Goal: Task Accomplishment & Management: Use online tool/utility

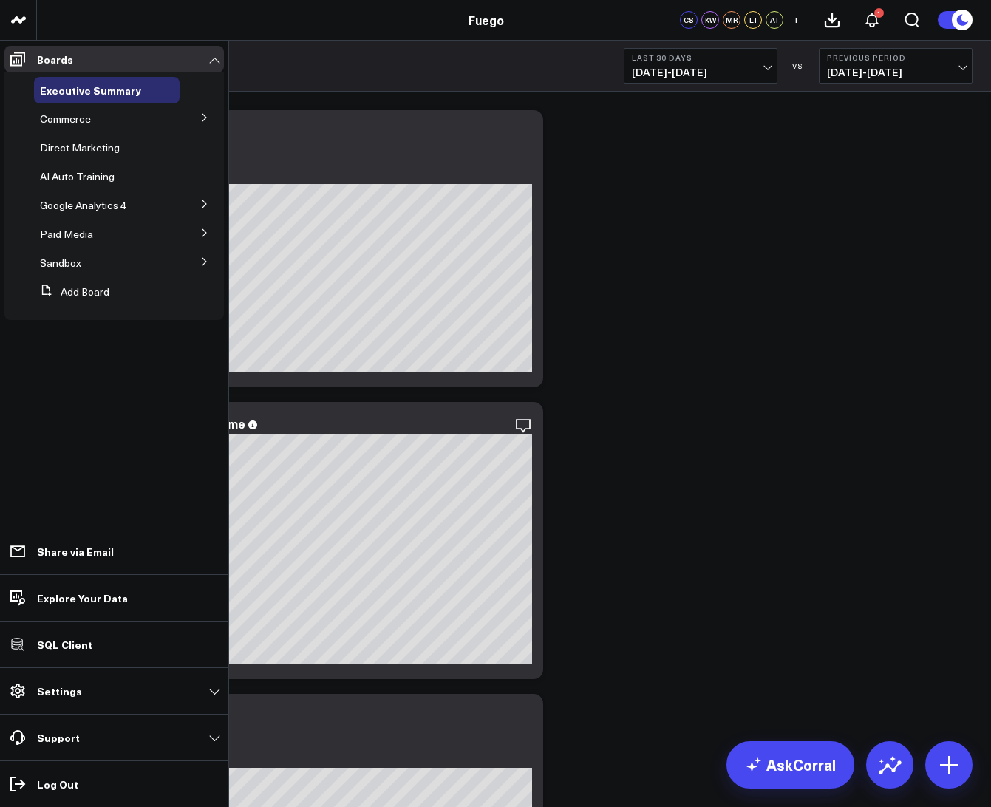
click at [200, 120] on button at bounding box center [205, 117] width 38 height 22
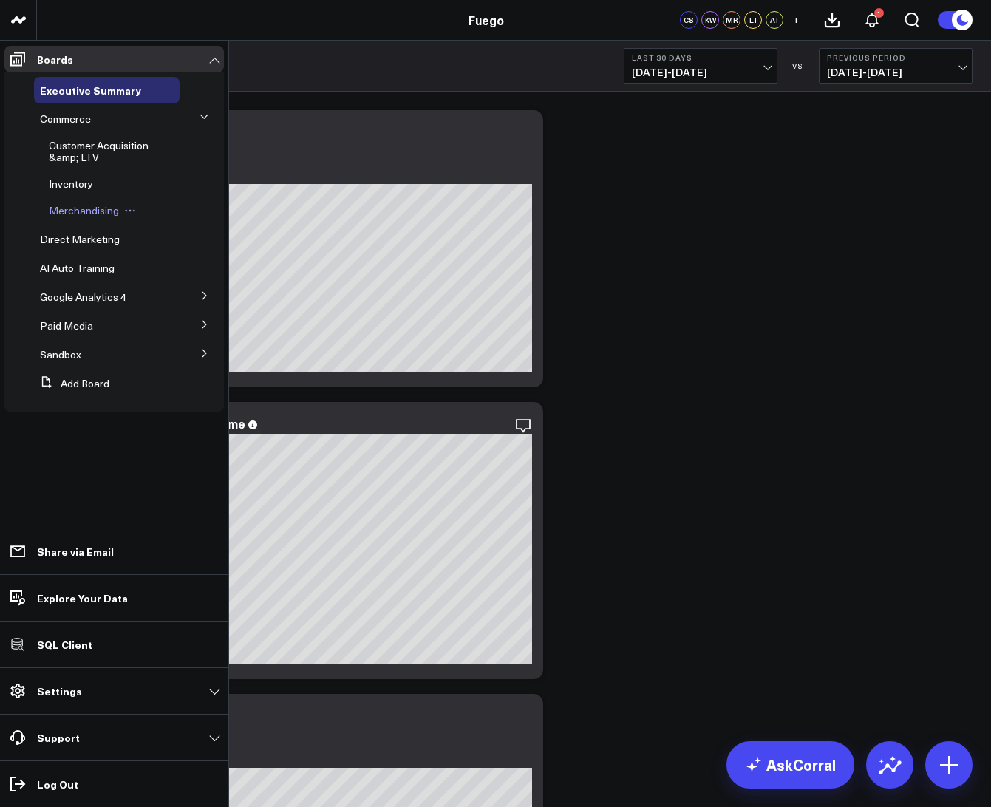
click at [81, 210] on span "Merchandising" at bounding box center [84, 210] width 70 height 14
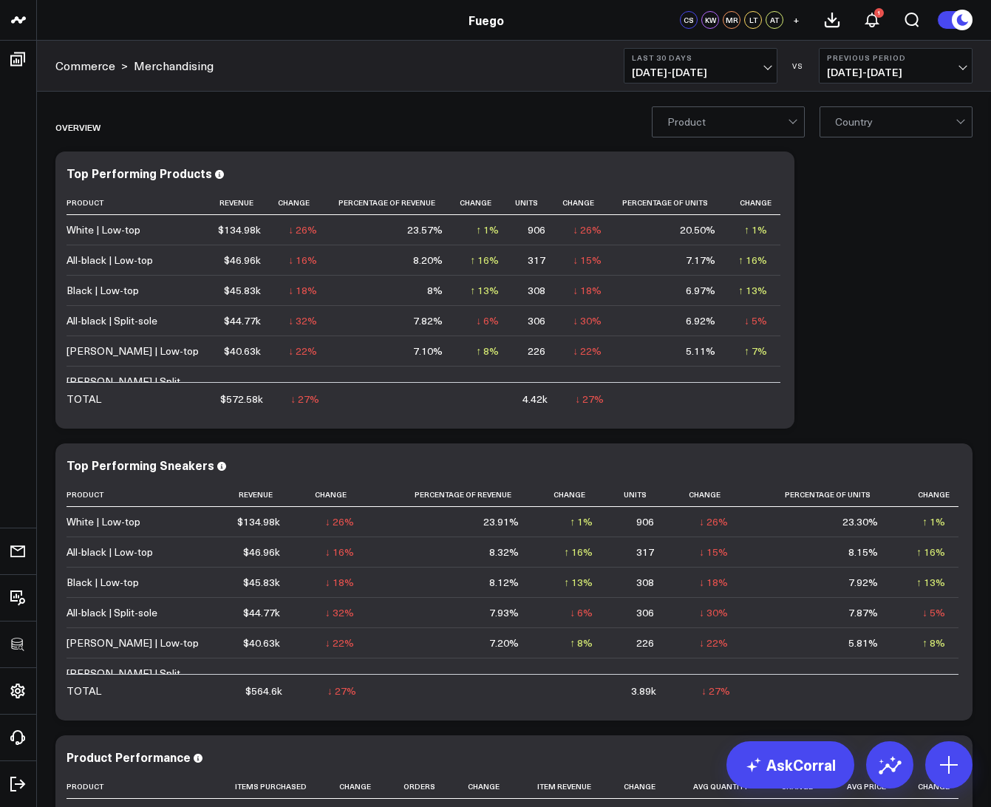
click at [761, 124] on div at bounding box center [728, 122] width 121 height 30
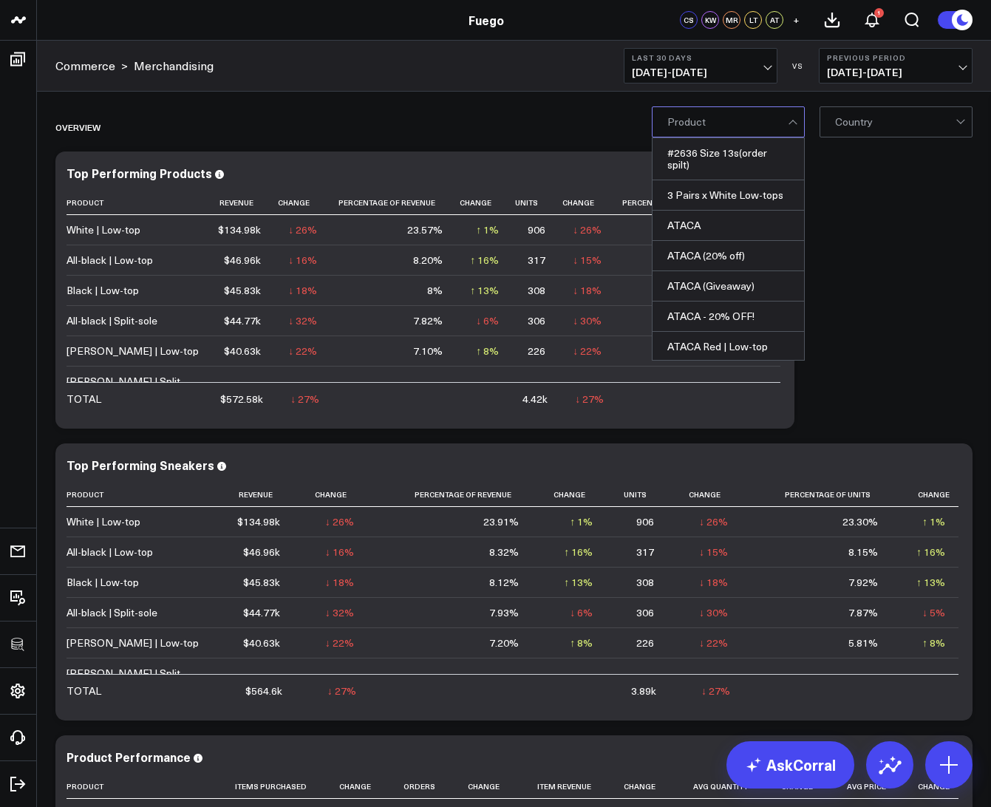
click at [761, 124] on div at bounding box center [728, 122] width 121 height 30
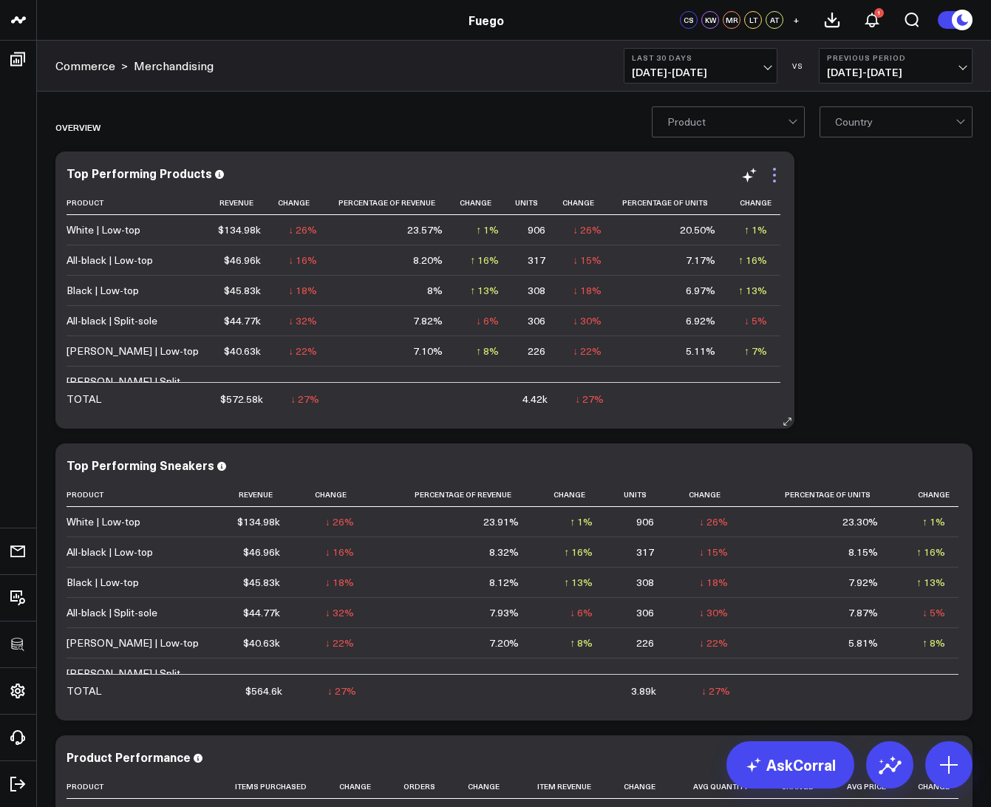
click at [778, 169] on icon at bounding box center [775, 175] width 18 height 18
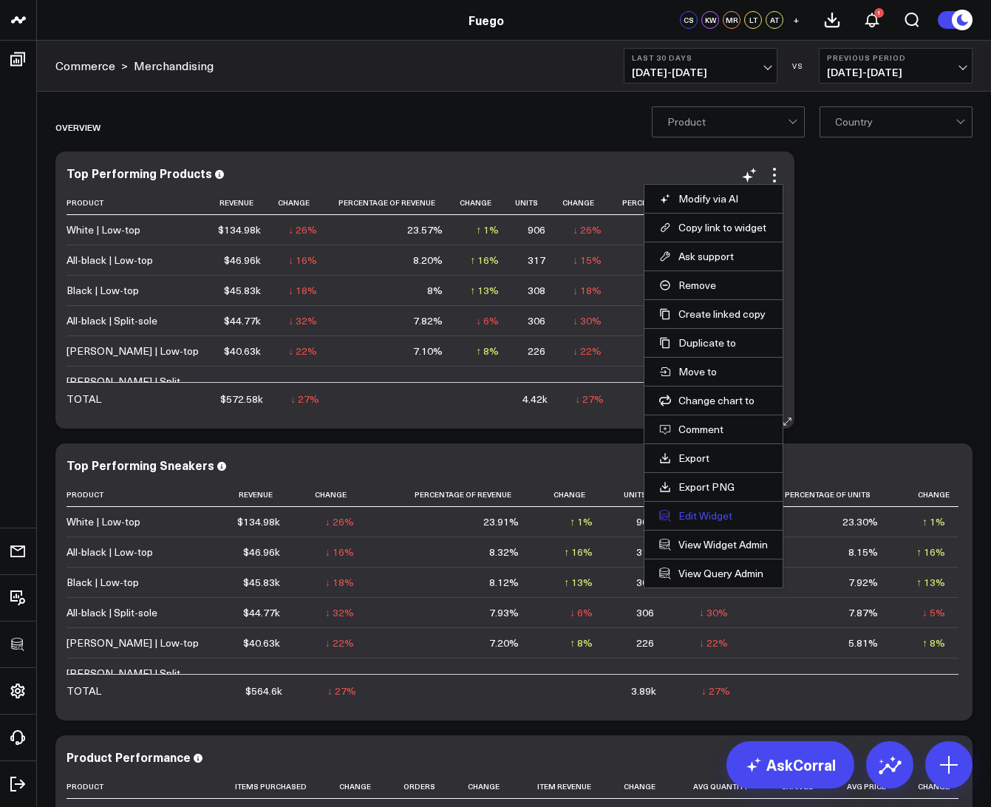
click at [707, 518] on button "Edit Widget" at bounding box center [713, 515] width 109 height 13
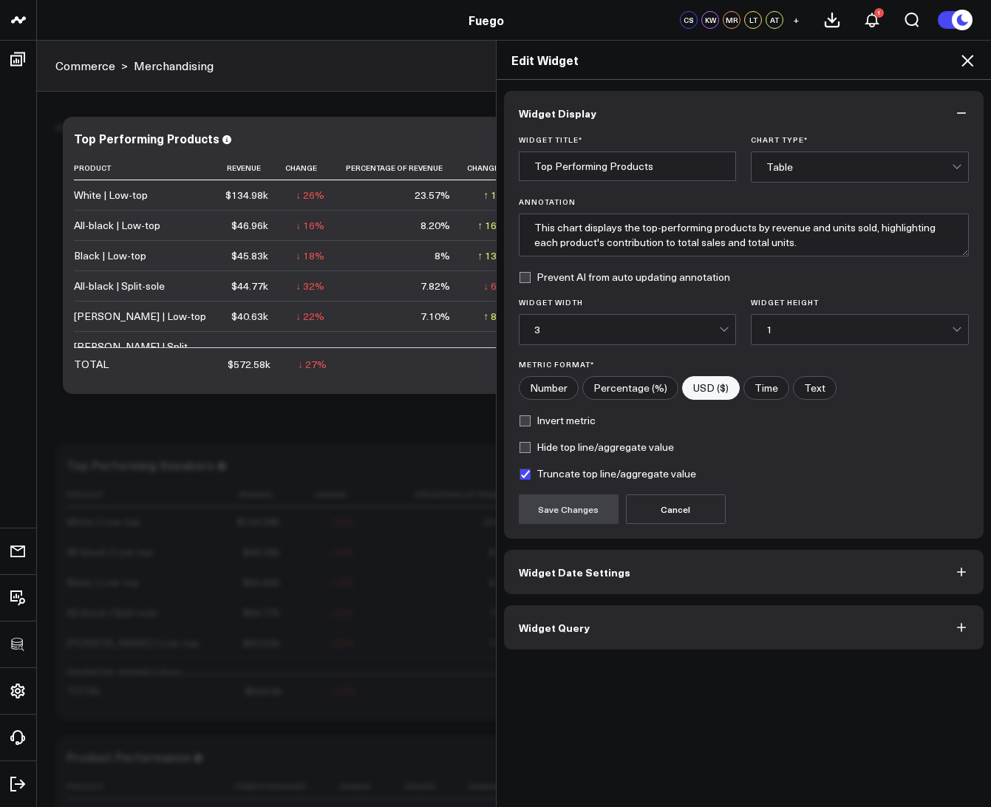
click at [578, 618] on button "Widget Query" at bounding box center [744, 627] width 481 height 44
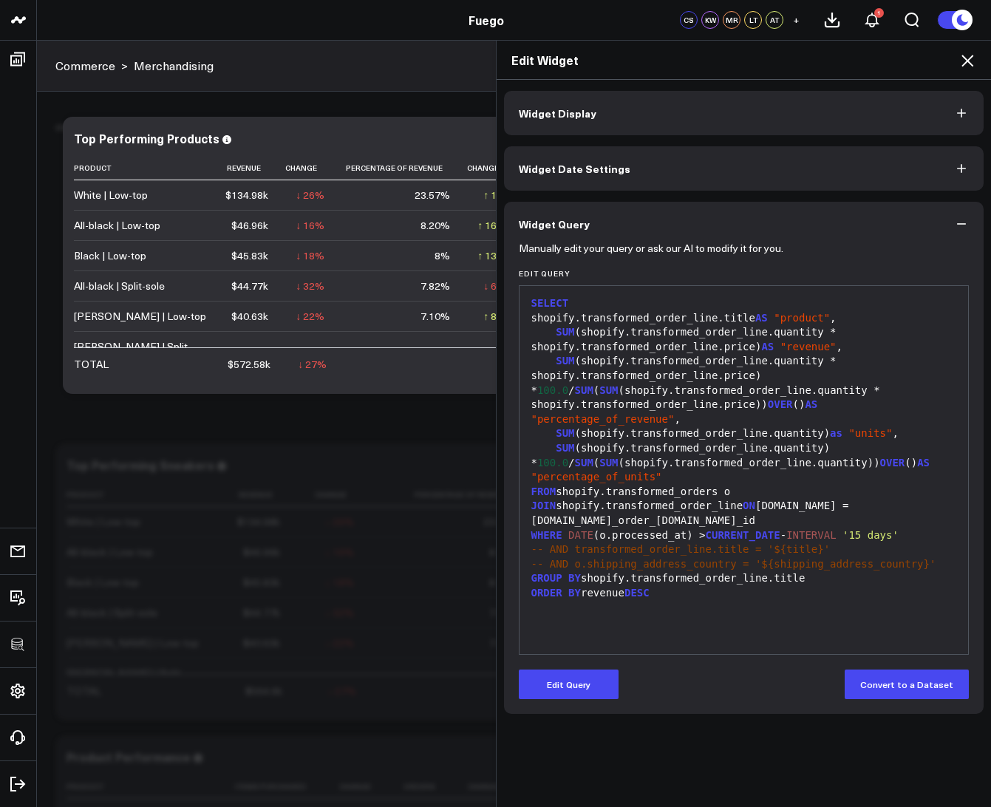
click at [971, 69] on div "Edit Widget" at bounding box center [744, 60] width 495 height 39
click at [967, 64] on icon at bounding box center [968, 61] width 18 height 18
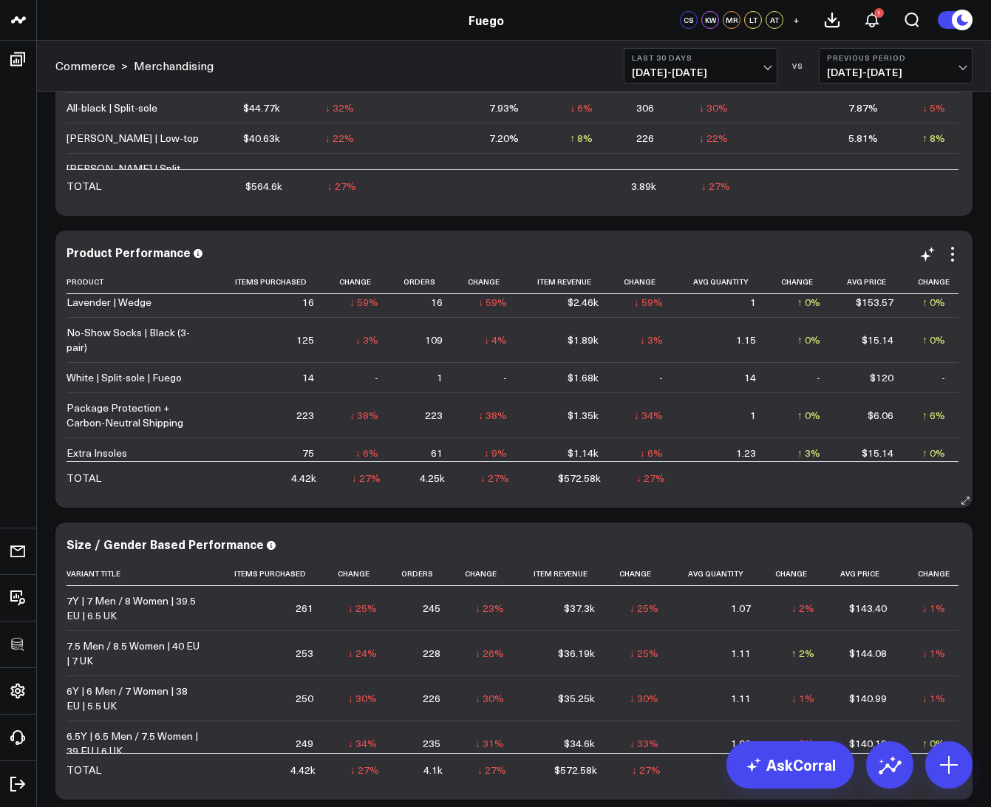
scroll to position [780, 0]
click at [954, 252] on icon at bounding box center [953, 254] width 18 height 18
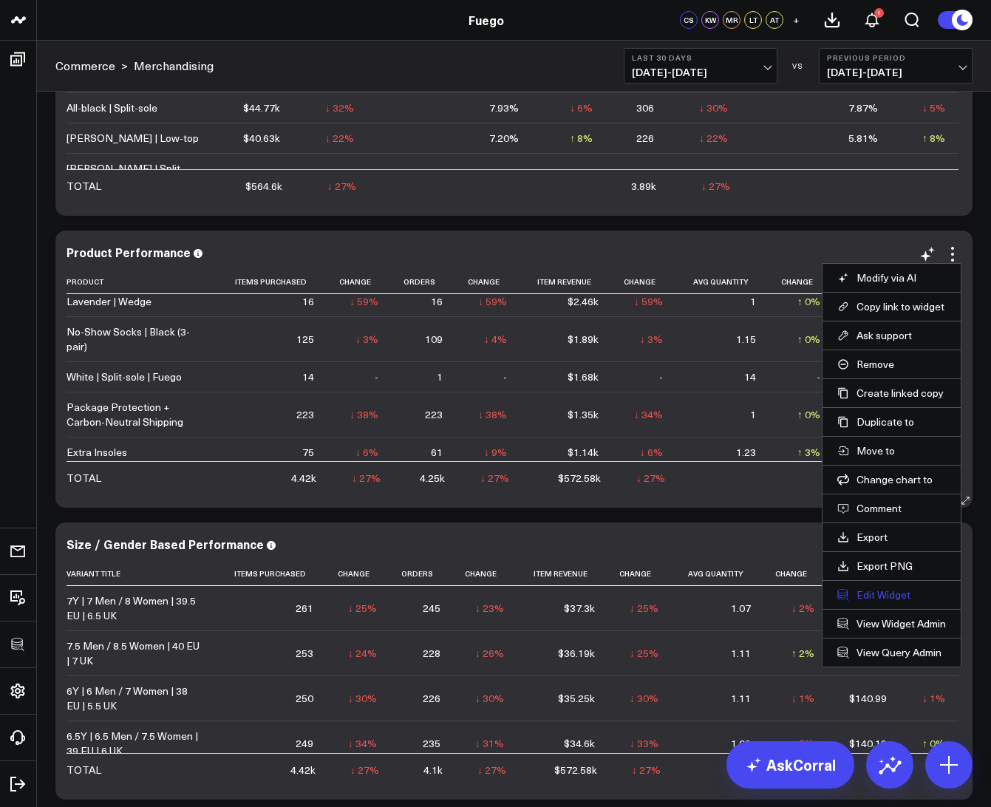
click at [877, 596] on button "Edit Widget" at bounding box center [892, 594] width 109 height 13
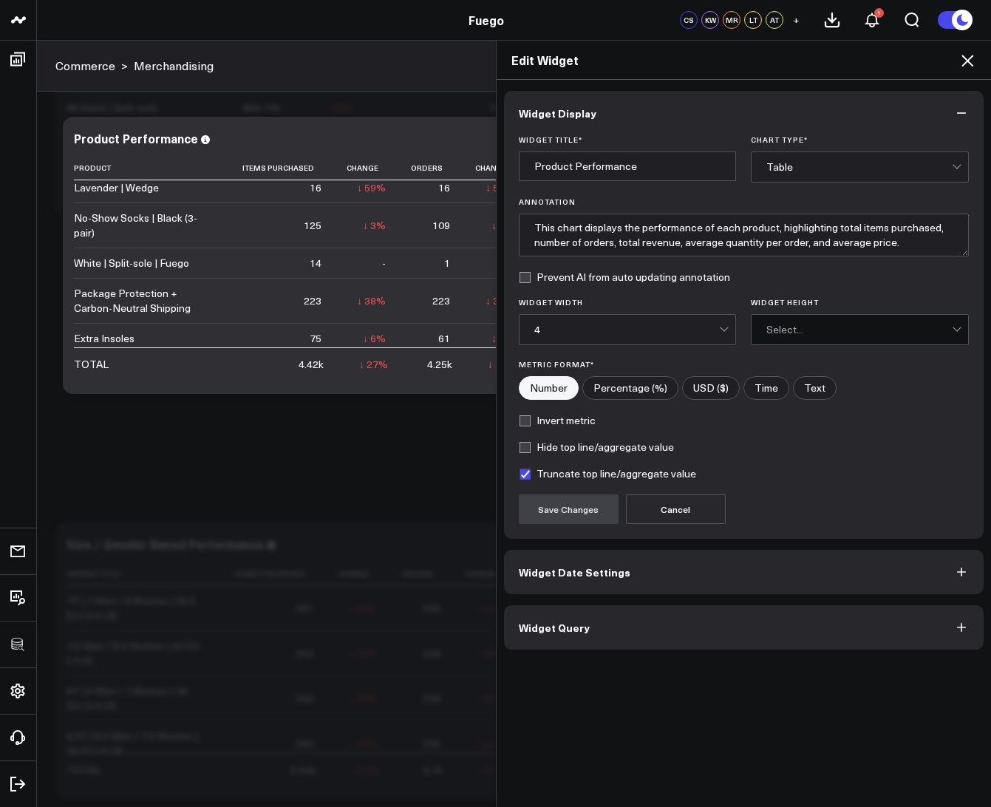
click at [831, 634] on button "Widget Query" at bounding box center [744, 627] width 481 height 44
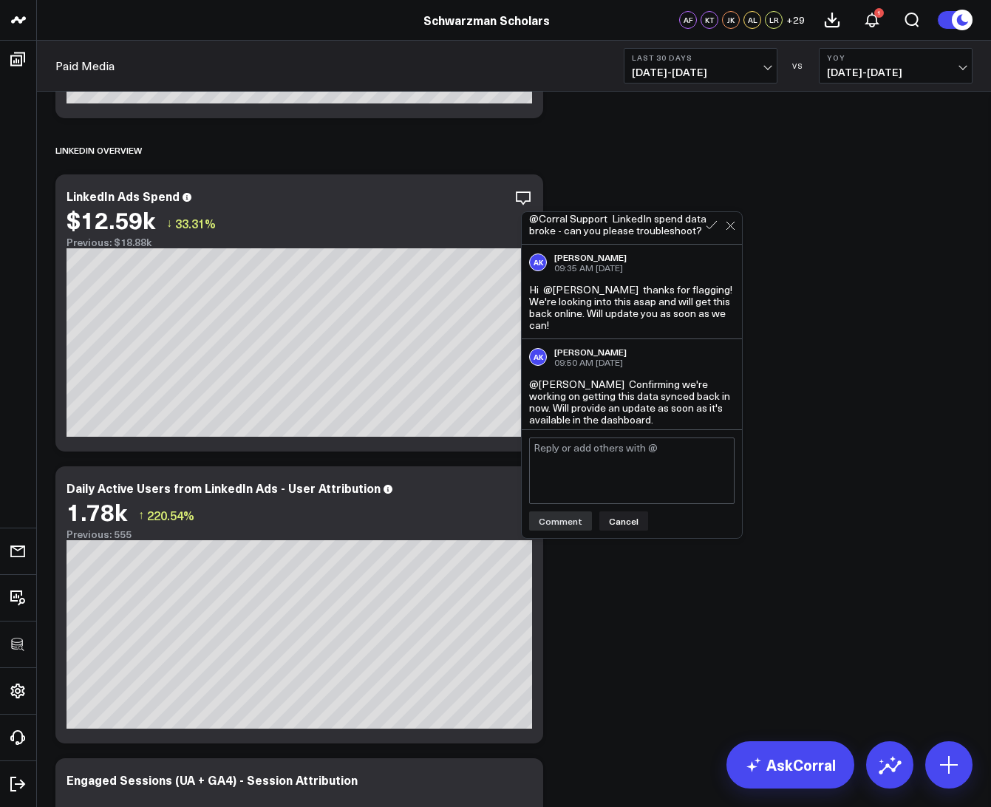
scroll to position [42, 0]
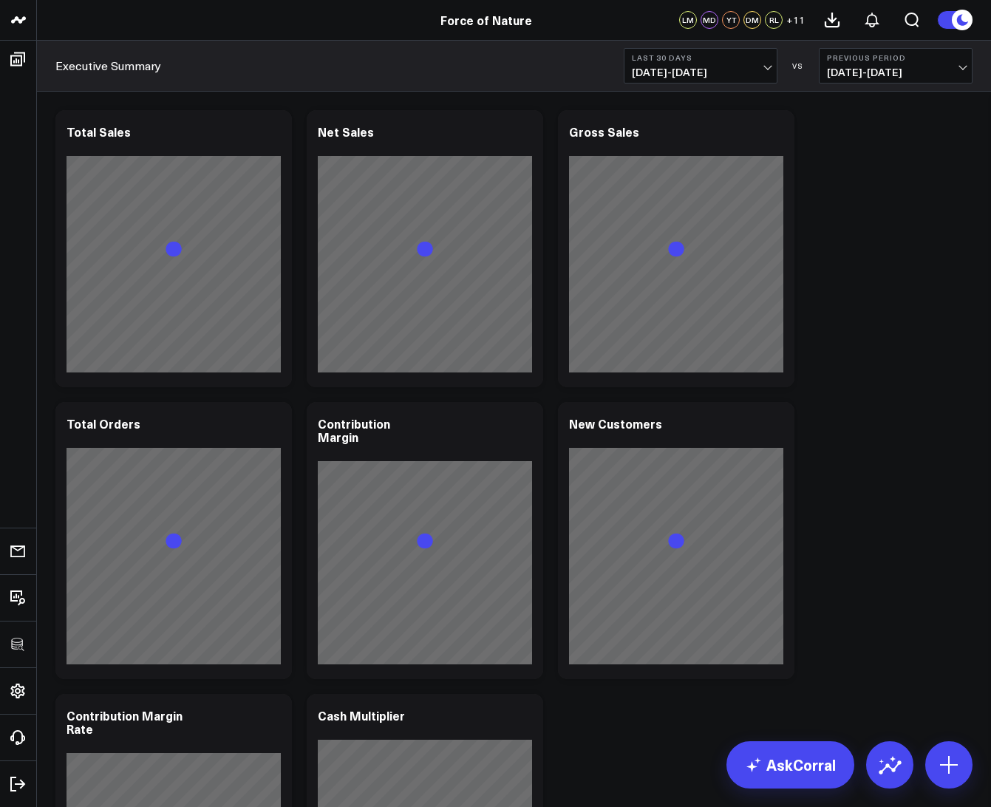
click at [688, 67] on span "07/23/25 - 08/21/25" at bounding box center [701, 73] width 138 height 12
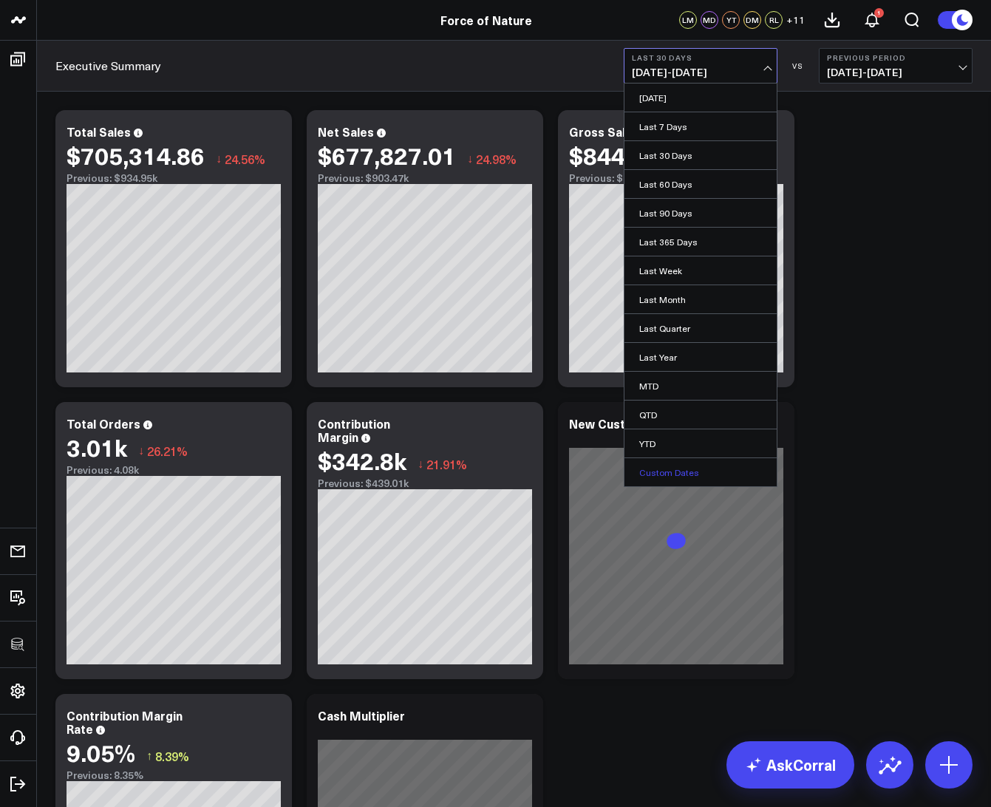
click at [662, 469] on link "Custom Dates" at bounding box center [701, 472] width 152 height 28
select select "7"
select select "2025"
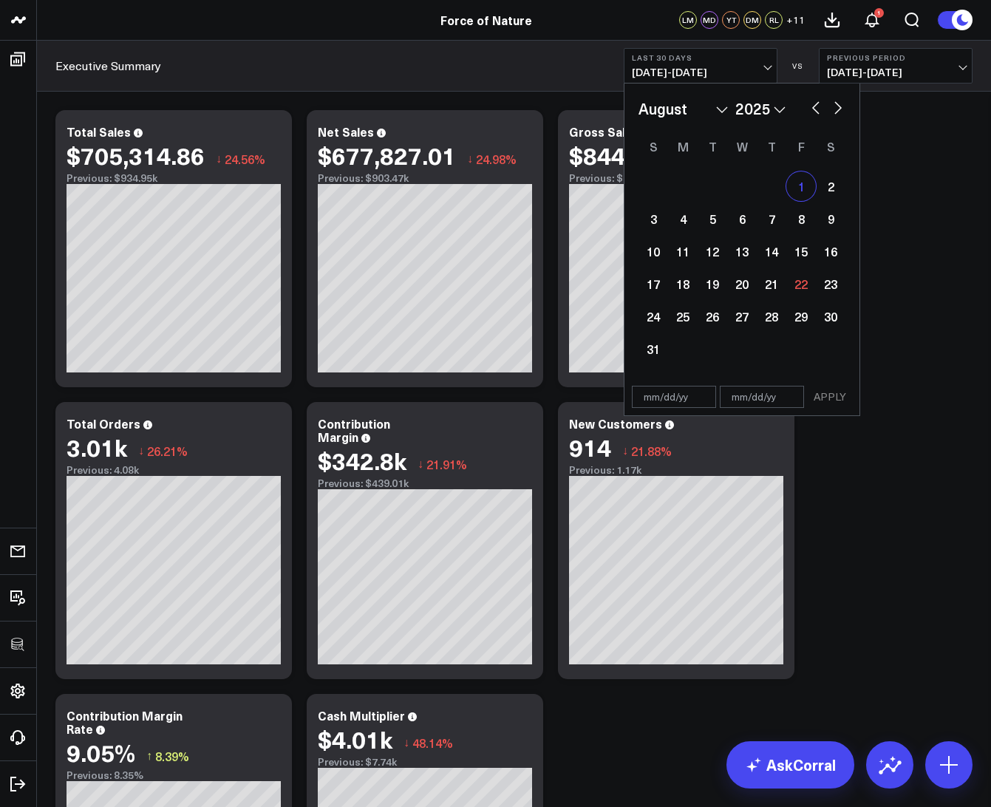
click at [797, 197] on div "1" at bounding box center [802, 187] width 30 height 30
type input "08/01/25"
select select "7"
select select "2025"
click at [837, 227] on div "9" at bounding box center [831, 219] width 30 height 30
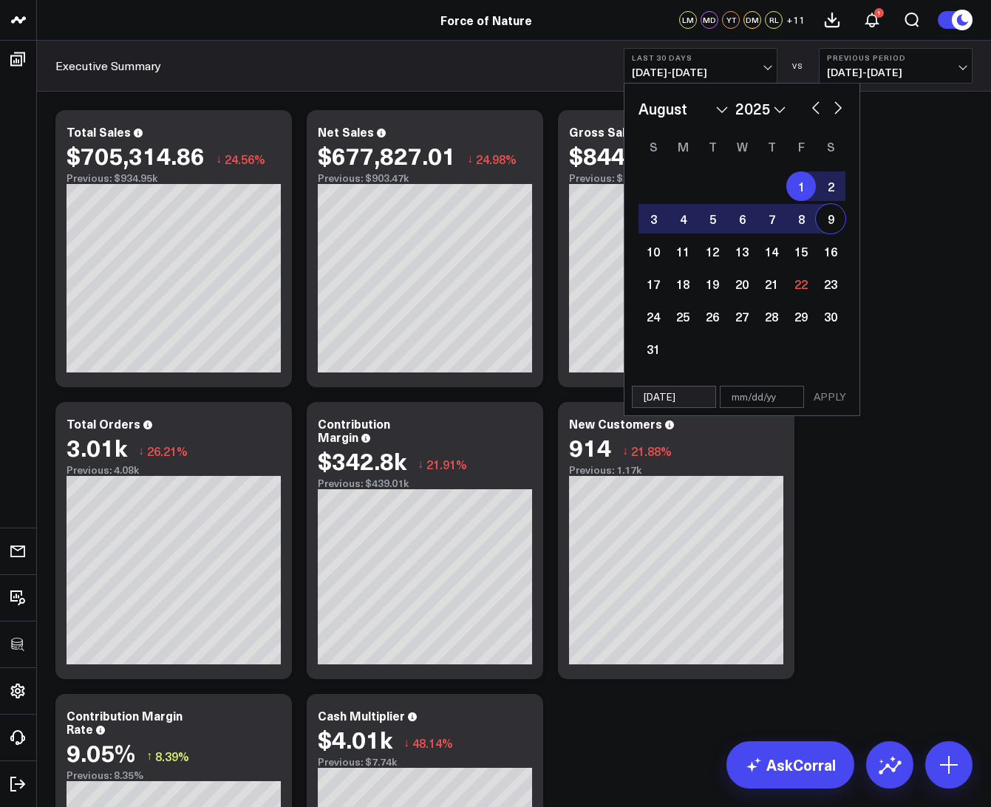
type input "08/09/25"
select select "7"
select select "2025"
click at [834, 400] on button "APPLY" at bounding box center [830, 397] width 44 height 22
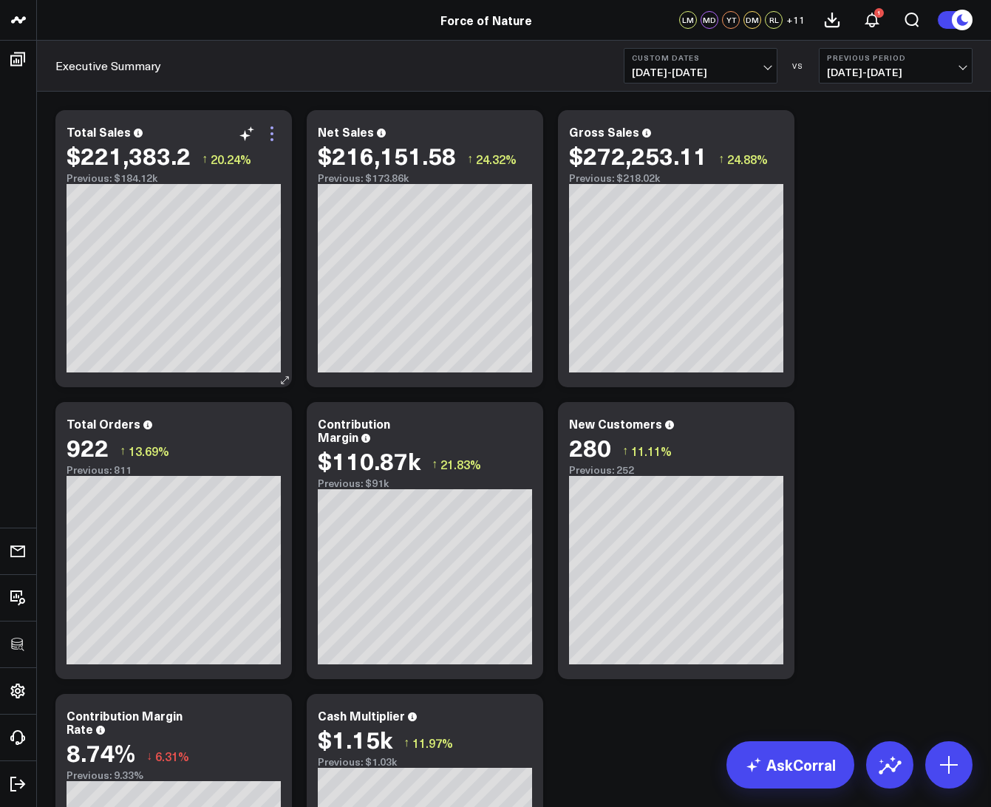
click at [274, 136] on icon at bounding box center [272, 134] width 18 height 18
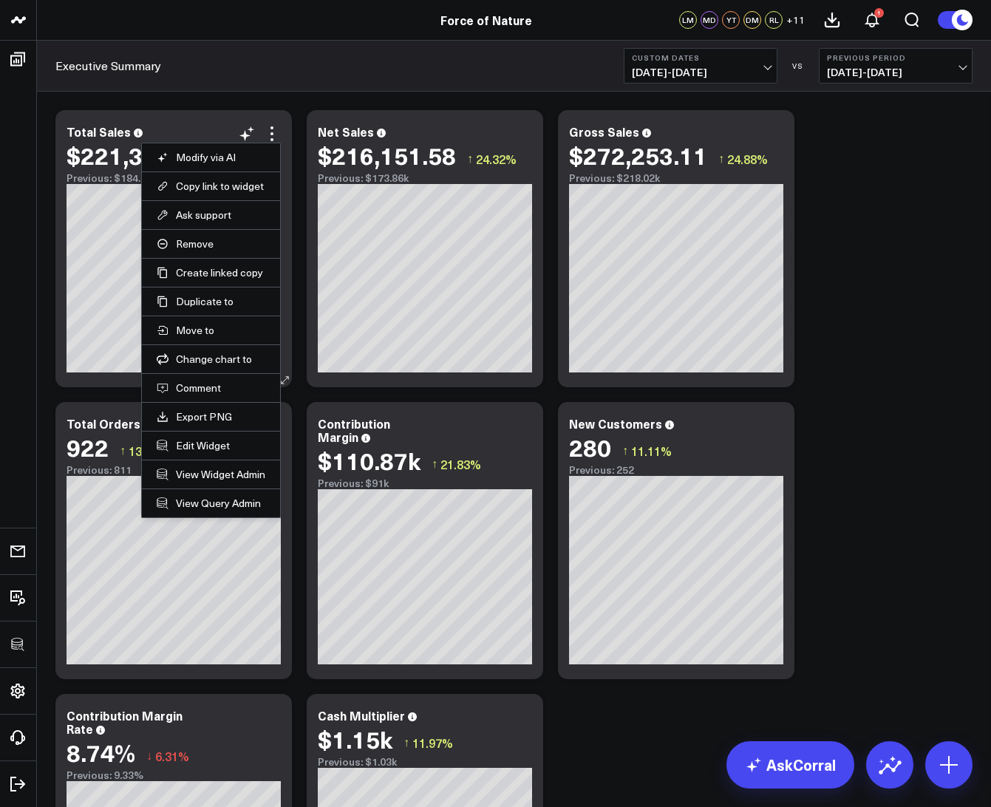
click at [207, 437] on li "Edit Widget" at bounding box center [211, 445] width 138 height 29
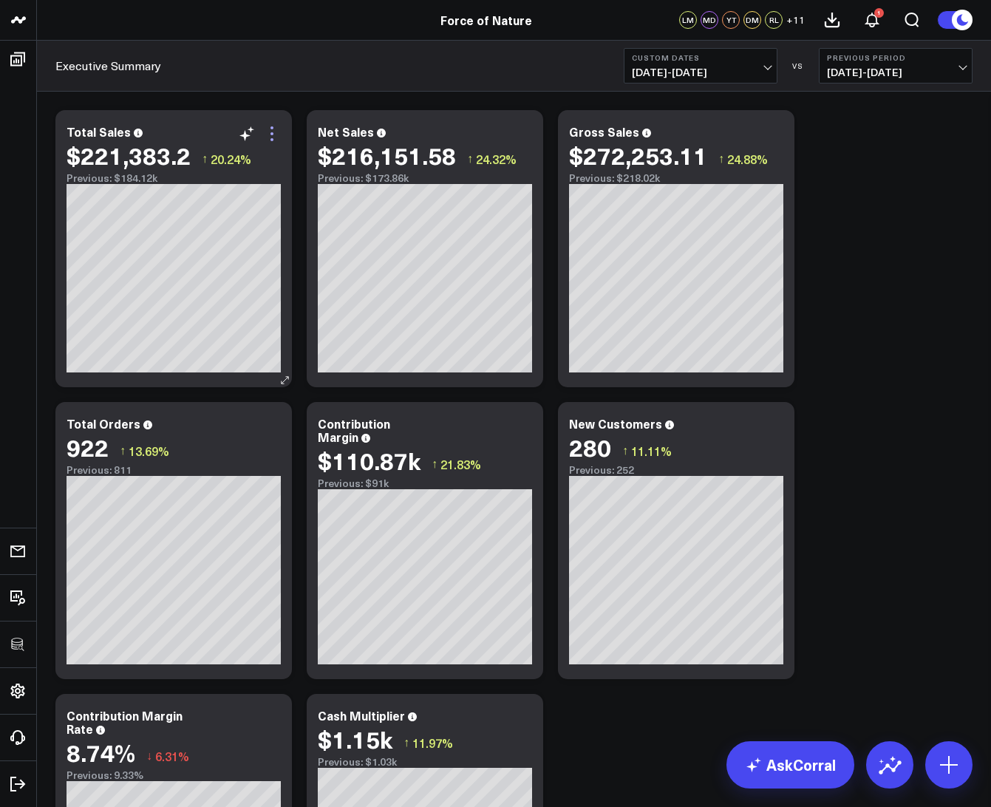
click at [270, 133] on icon at bounding box center [272, 134] width 18 height 18
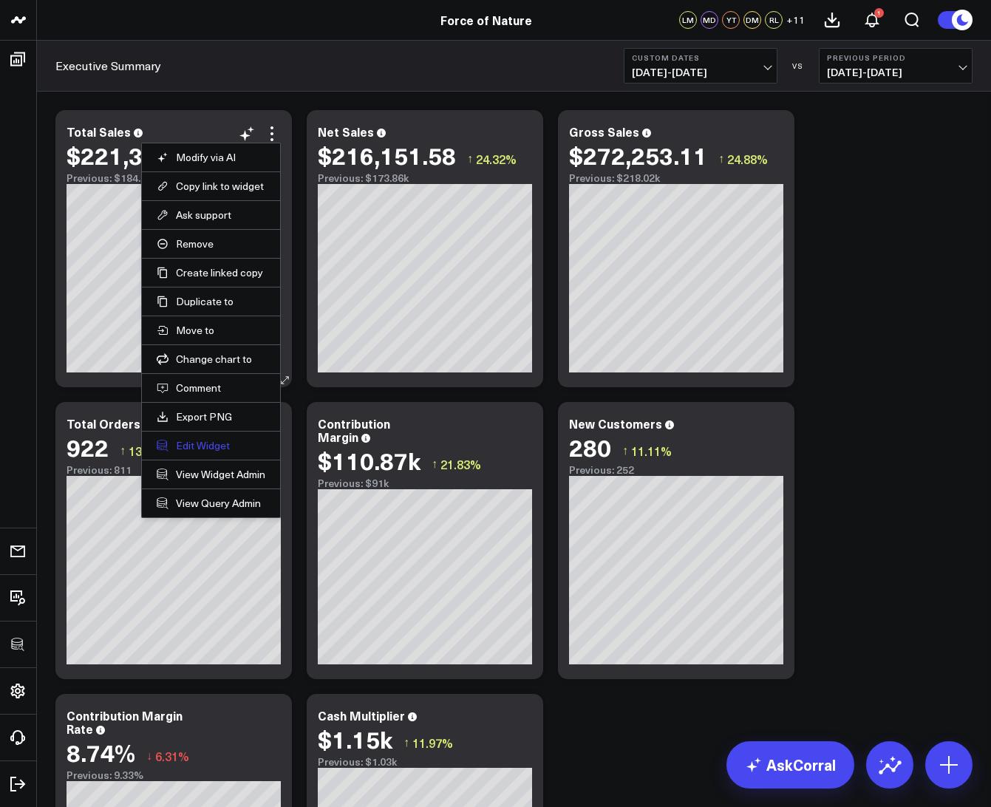
click at [195, 450] on button "Edit Widget" at bounding box center [211, 445] width 109 height 13
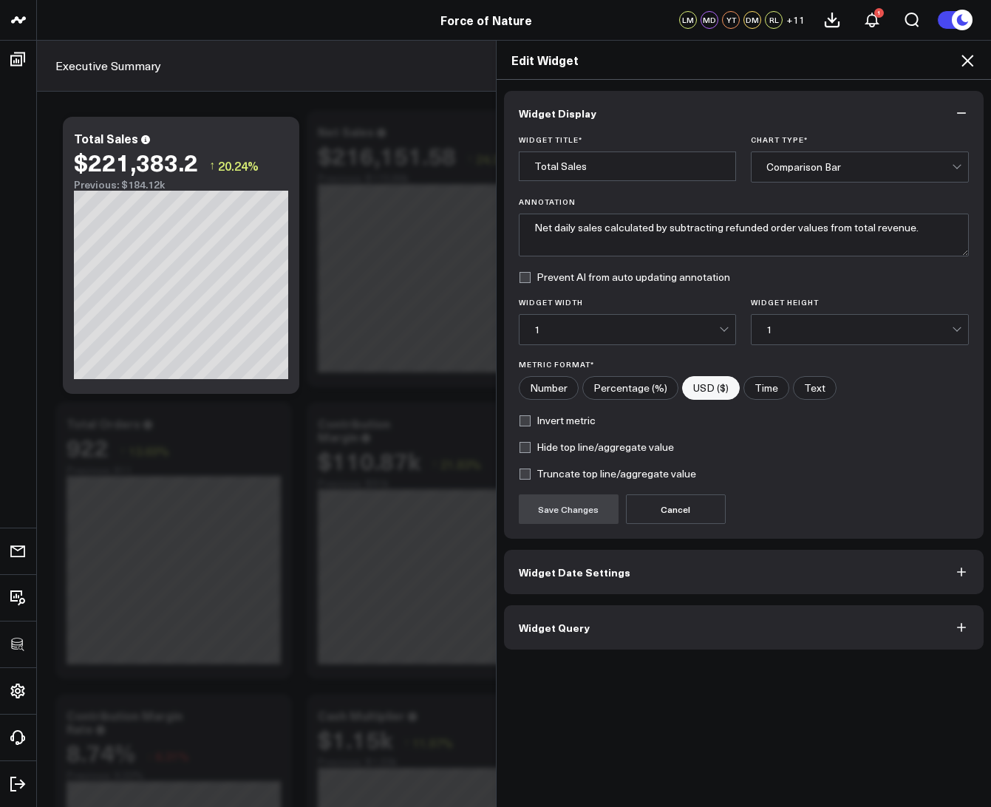
click at [537, 625] on span "Widget Query" at bounding box center [554, 628] width 71 height 12
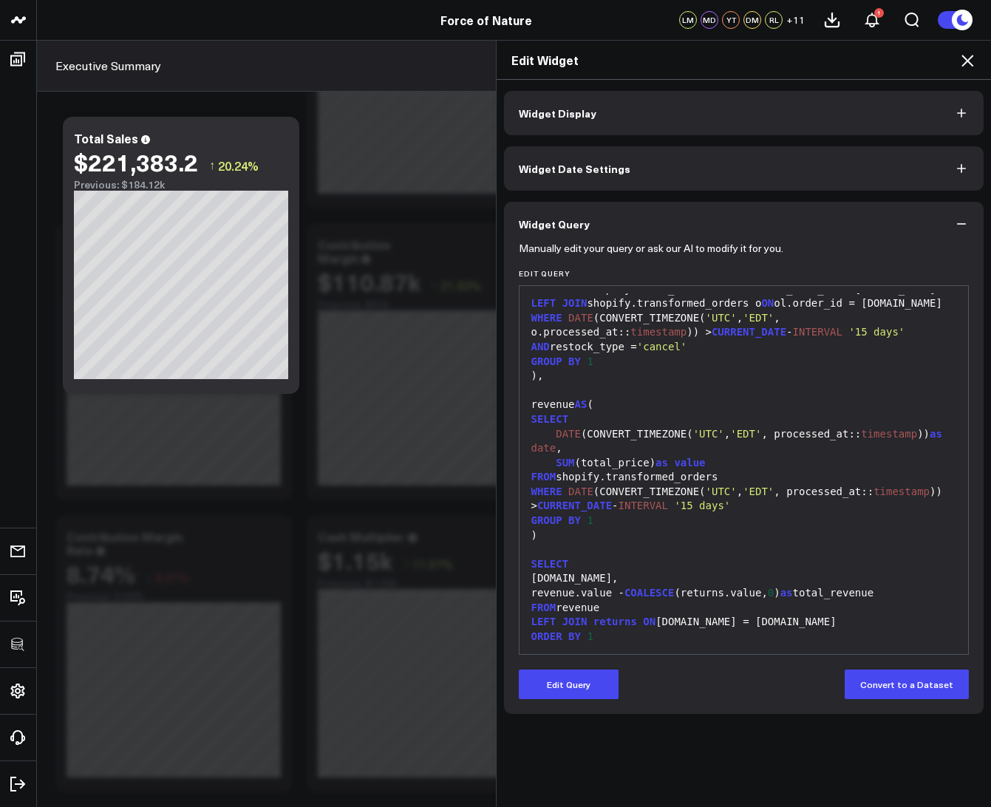
scroll to position [180, 0]
click at [564, 688] on button "Edit Query" at bounding box center [569, 685] width 100 height 30
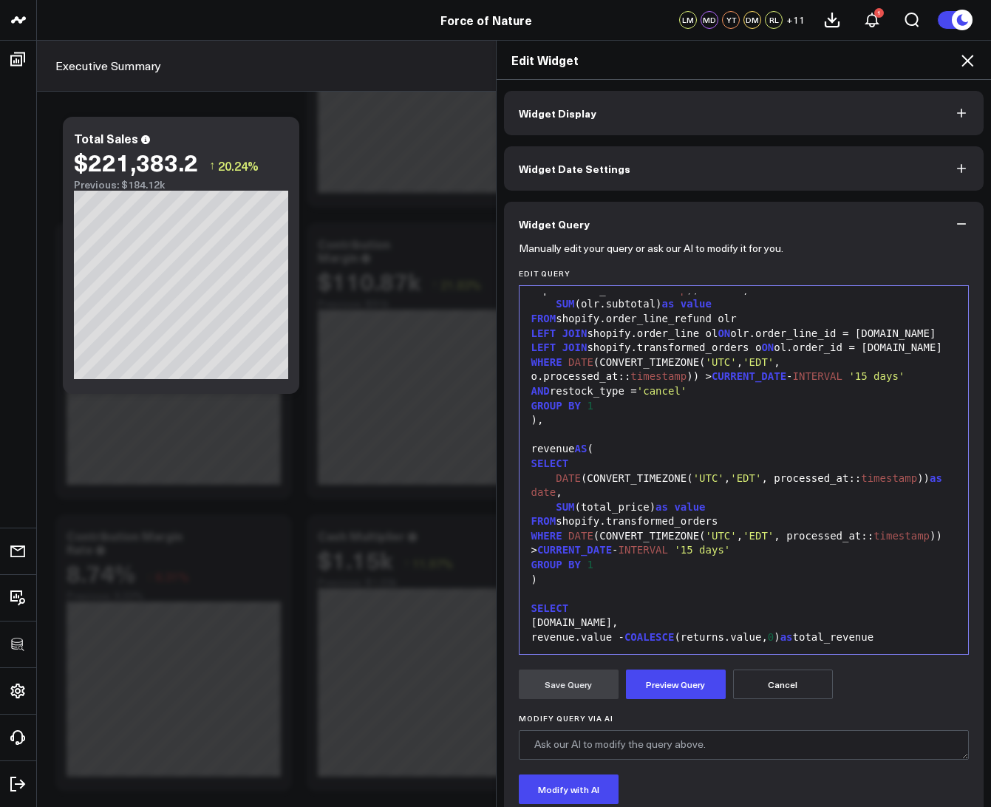
scroll to position [0, 0]
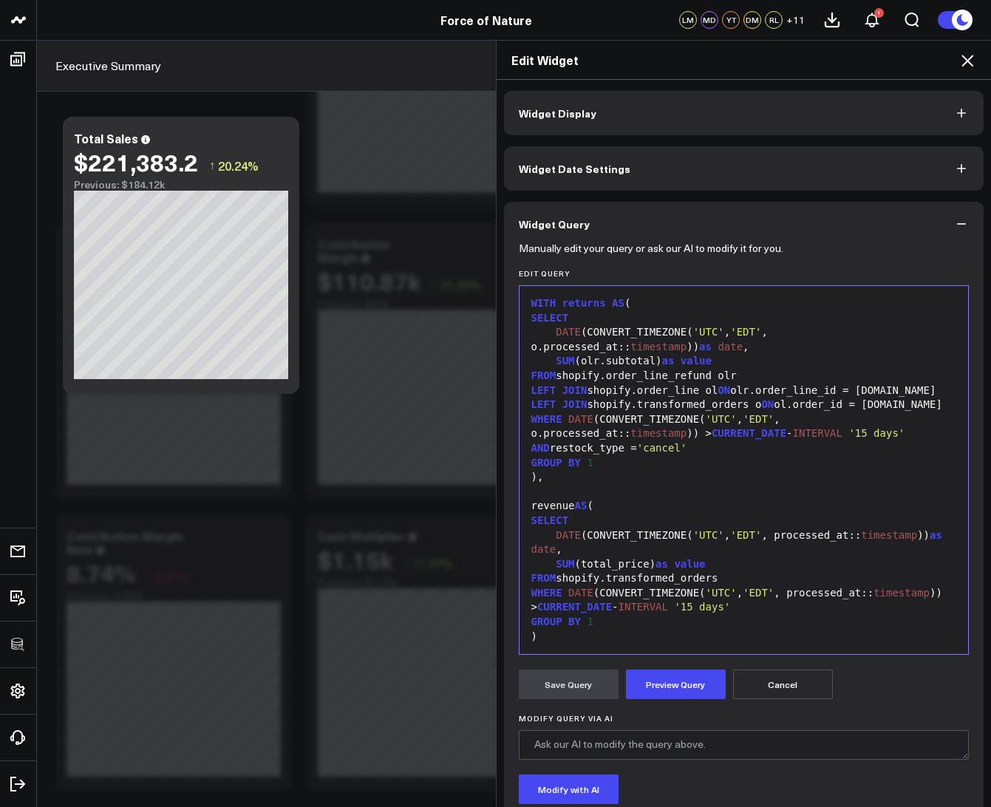
click at [750, 333] on span "'EDT'" at bounding box center [745, 332] width 31 height 12
click at [758, 688] on button "Cancel" at bounding box center [783, 685] width 100 height 30
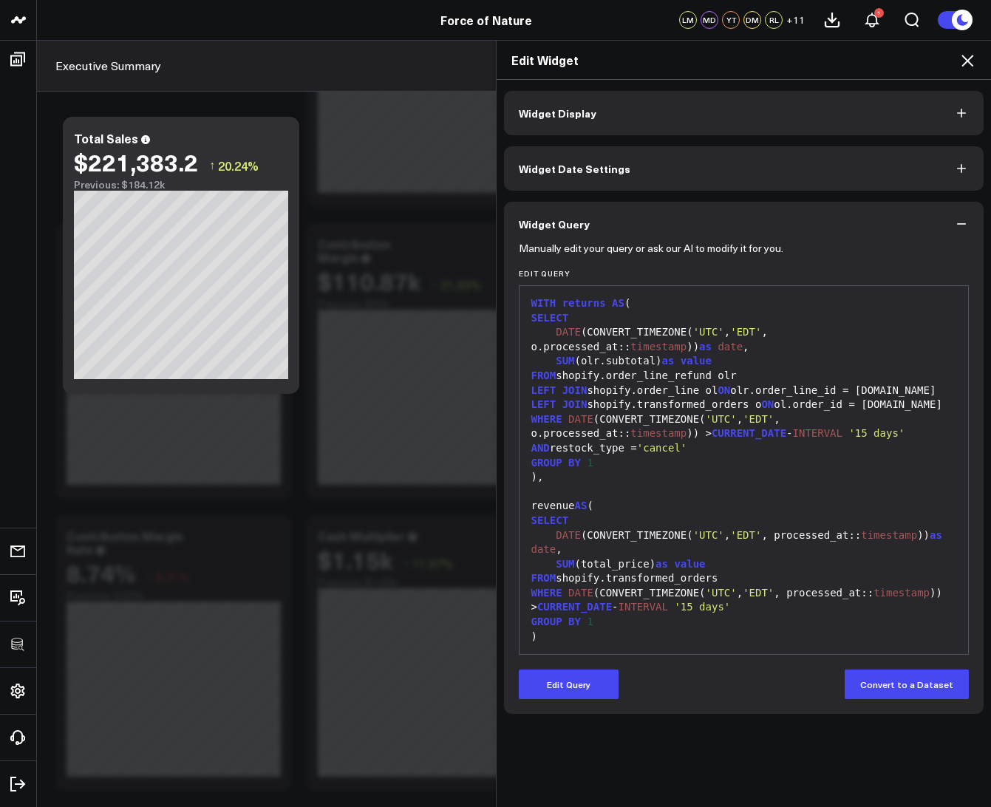
click at [966, 66] on icon at bounding box center [968, 61] width 18 height 18
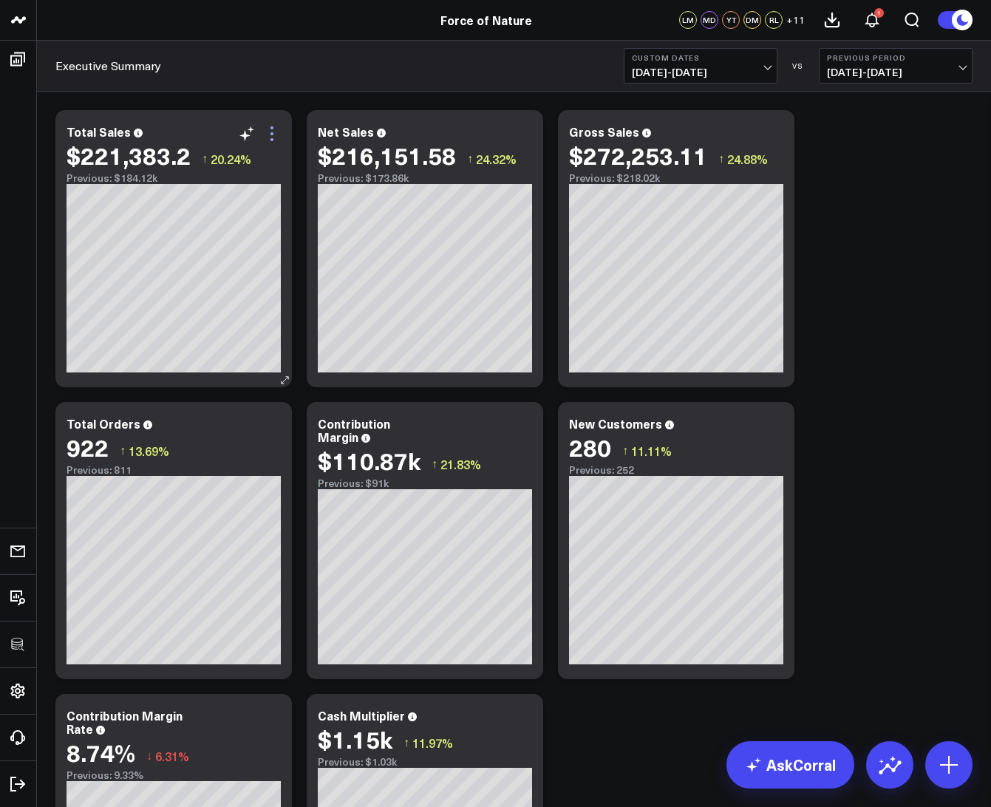
click at [271, 135] on icon at bounding box center [272, 133] width 3 height 3
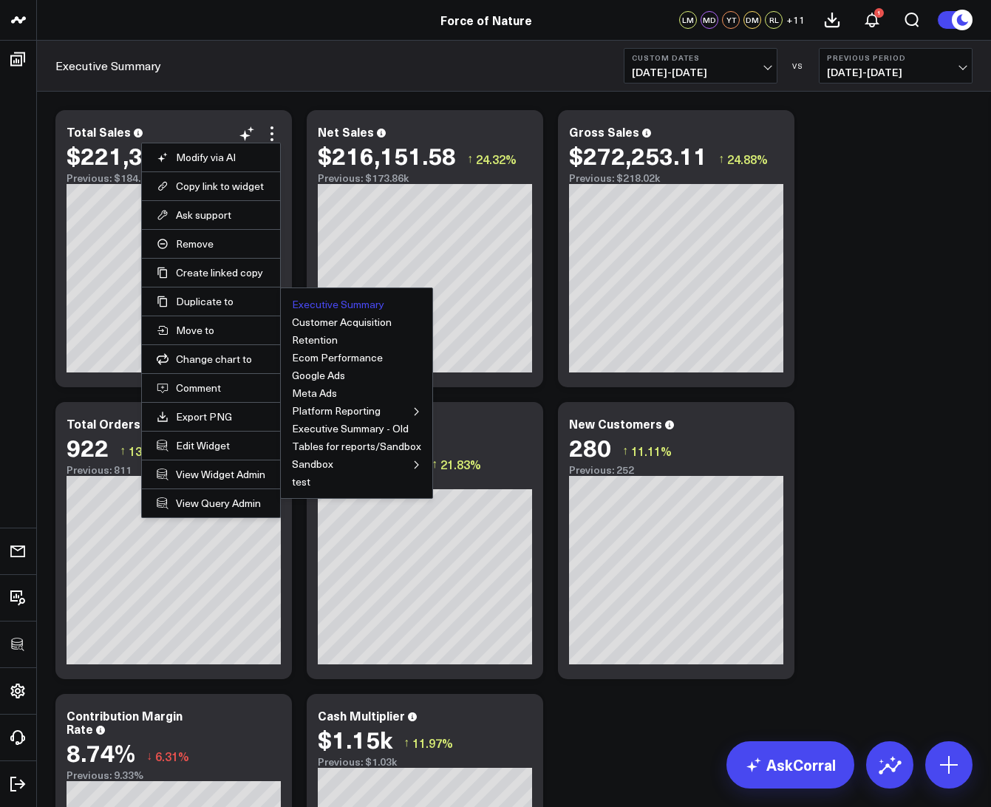
click at [345, 304] on button "Executive Summary" at bounding box center [338, 304] width 92 height 10
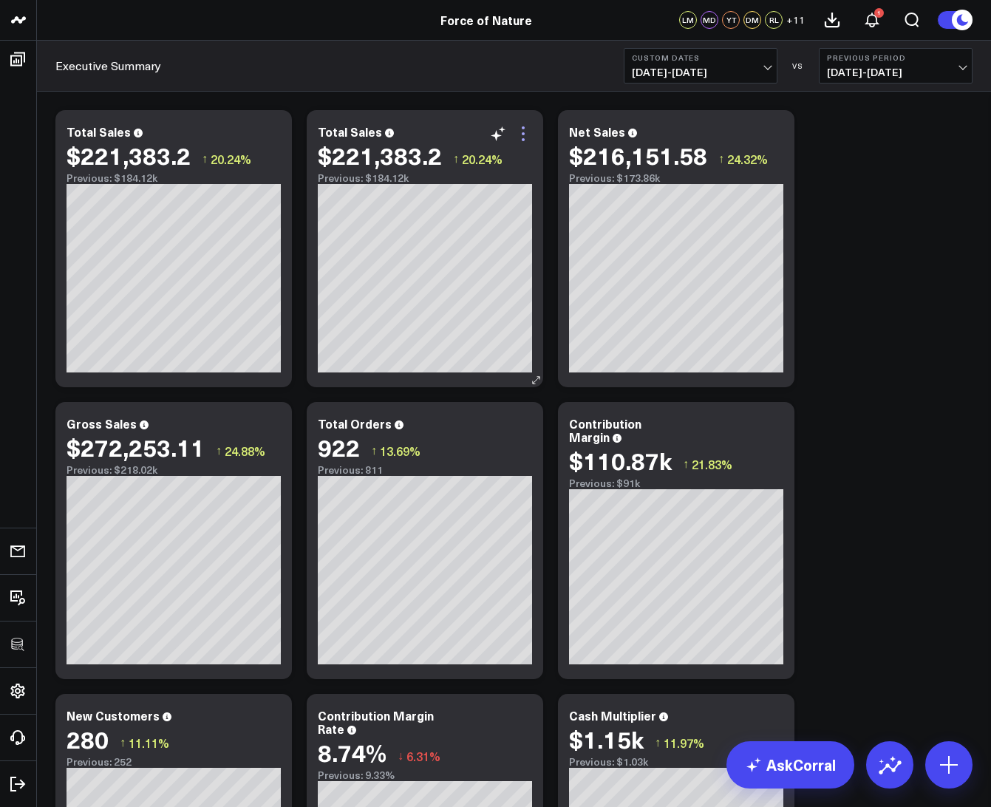
click at [526, 127] on icon at bounding box center [524, 134] width 18 height 18
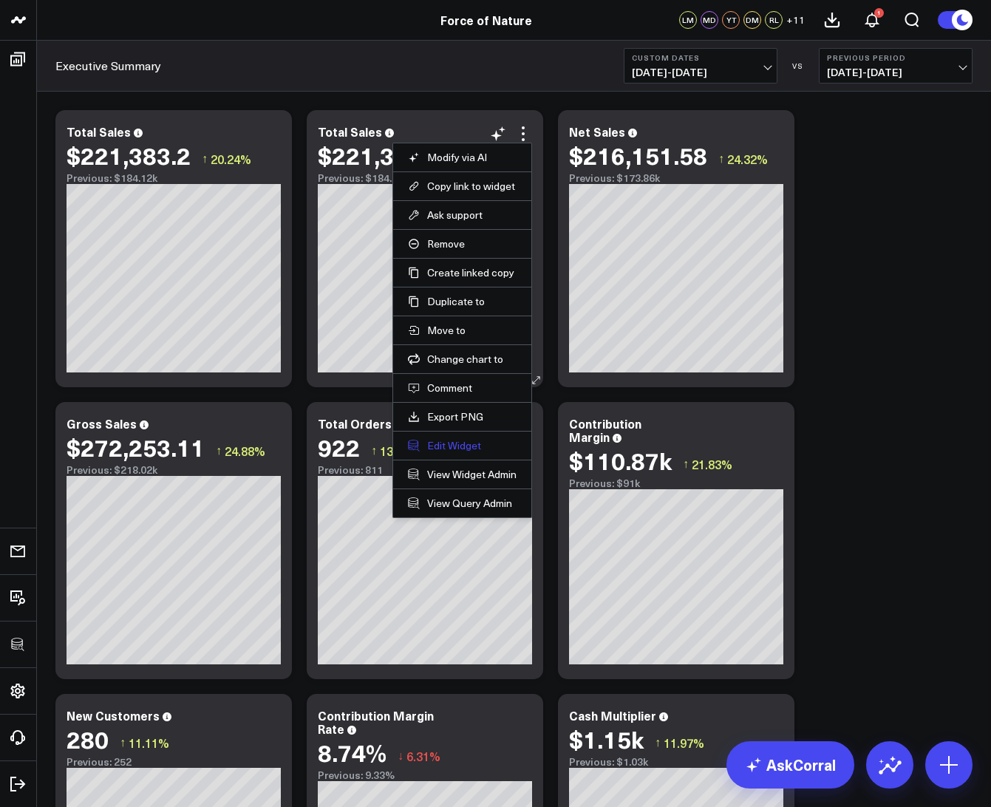
click at [441, 440] on button "Edit Widget" at bounding box center [462, 445] width 109 height 13
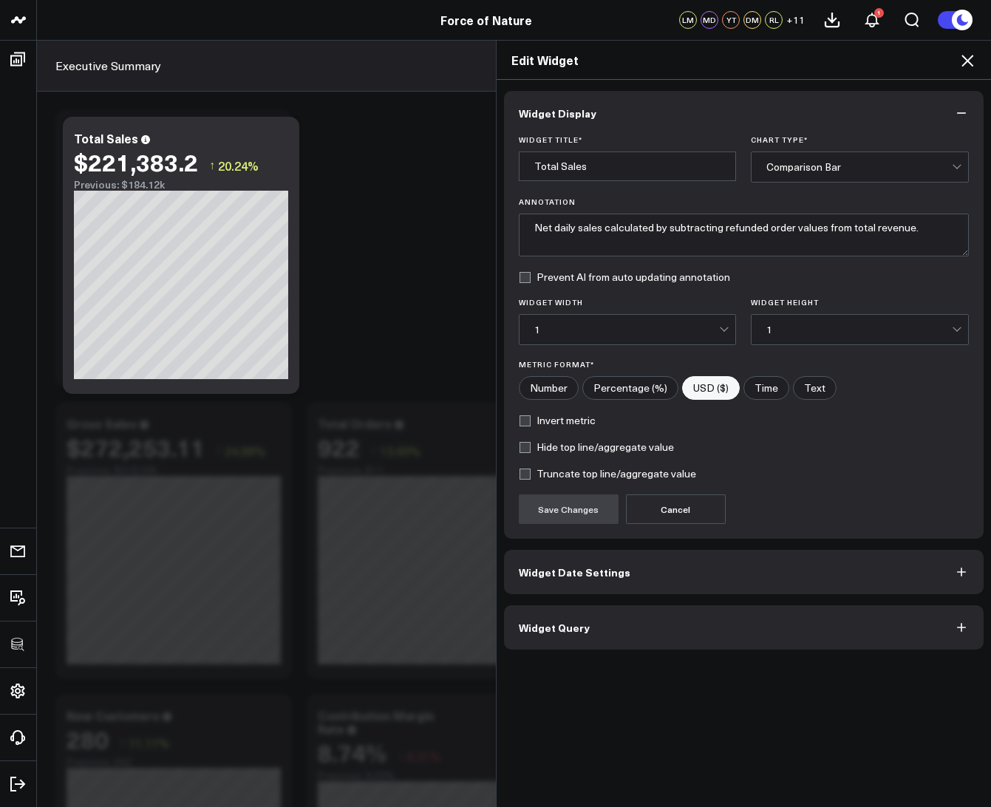
click at [583, 645] on button "Widget Query" at bounding box center [744, 627] width 481 height 44
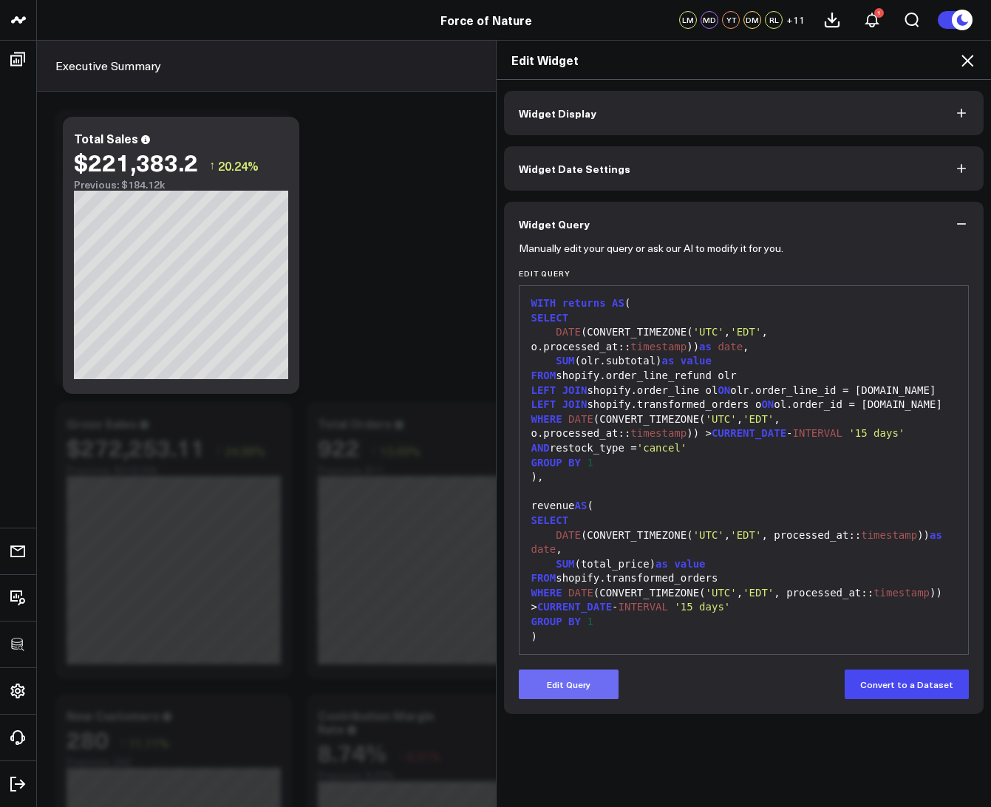
click at [562, 682] on button "Edit Query" at bounding box center [569, 685] width 100 height 30
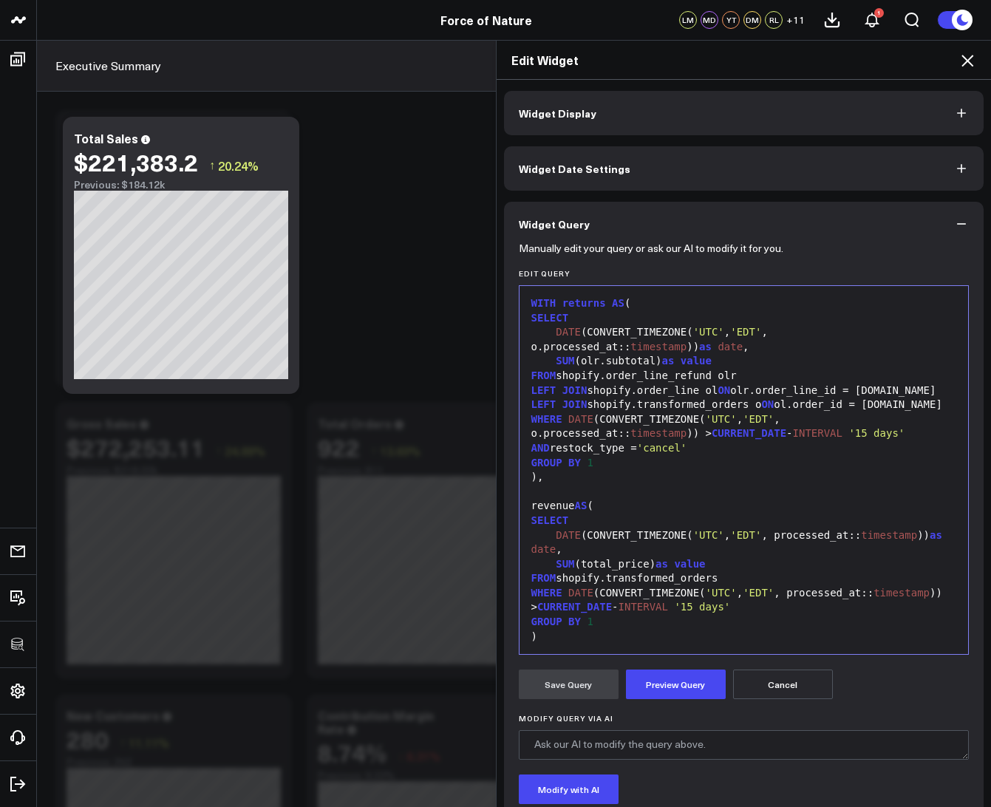
click at [750, 331] on span "'EDT'" at bounding box center [745, 332] width 31 height 12
click at [761, 424] on span "'EDT'" at bounding box center [758, 419] width 31 height 12
click at [749, 536] on span "'EDT'" at bounding box center [745, 535] width 31 height 12
click at [761, 600] on div "WHERE DATE (CONVERT_TIMEZONE( 'UTC' , 'EDT' , processed_at:: timestamp )) > CUR…" at bounding box center [744, 600] width 435 height 29
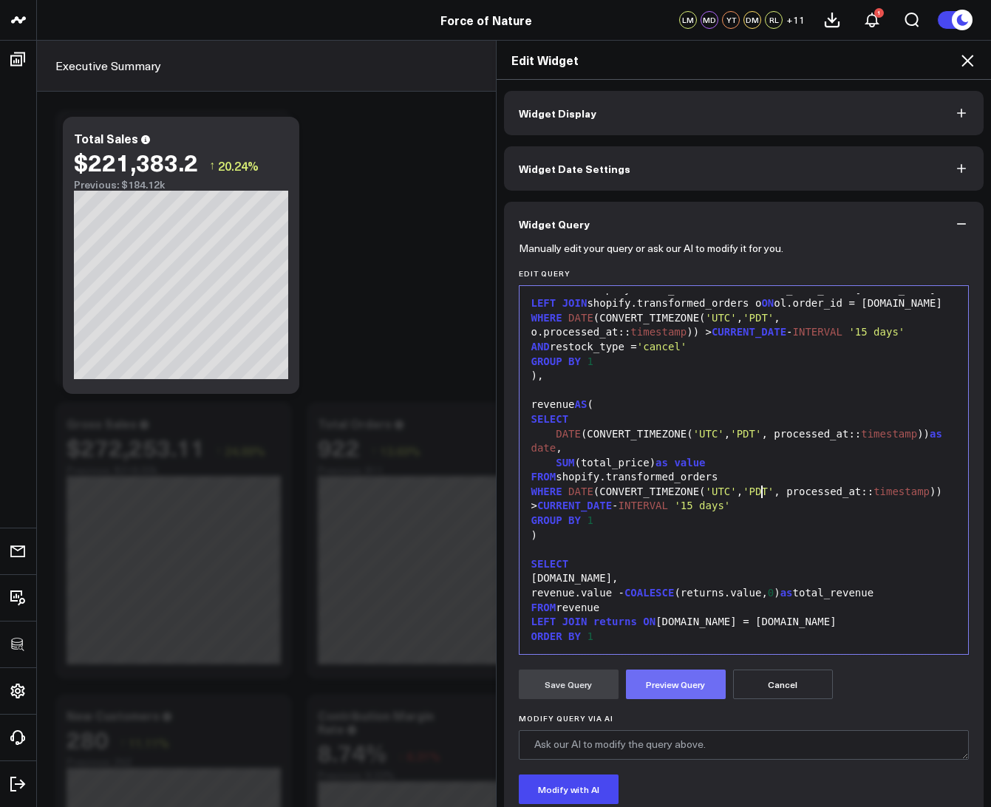
click at [694, 685] on button "Preview Query" at bounding box center [676, 685] width 100 height 30
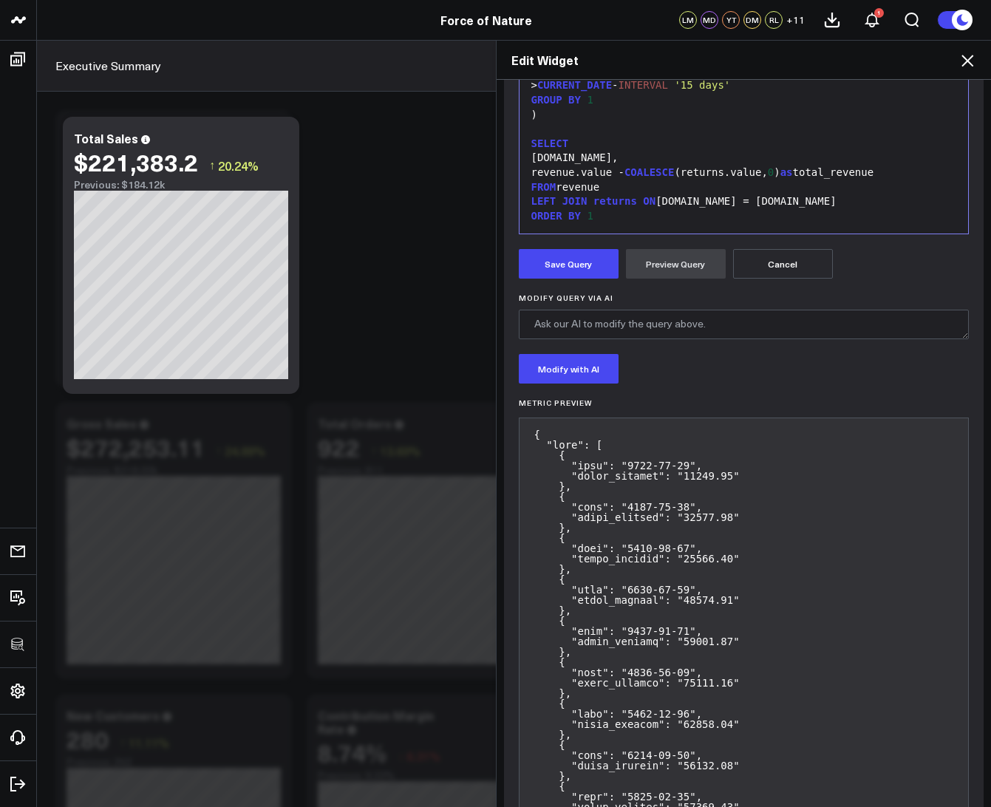
scroll to position [305, 0]
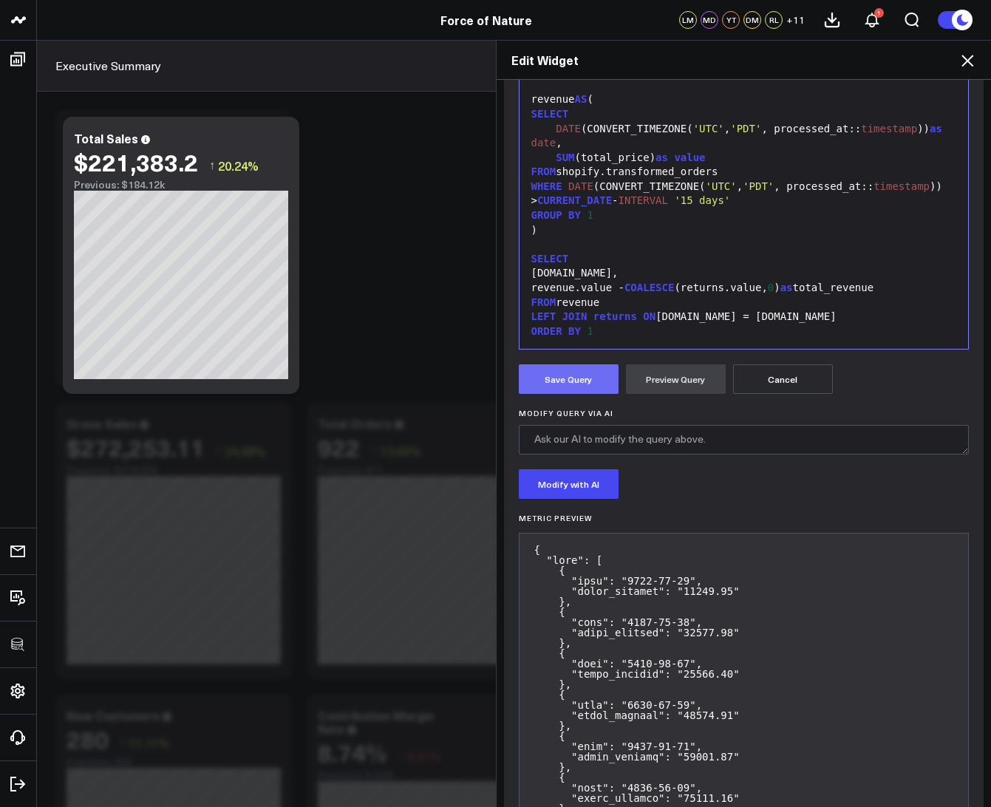
click at [550, 380] on button "Save Query" at bounding box center [569, 379] width 100 height 30
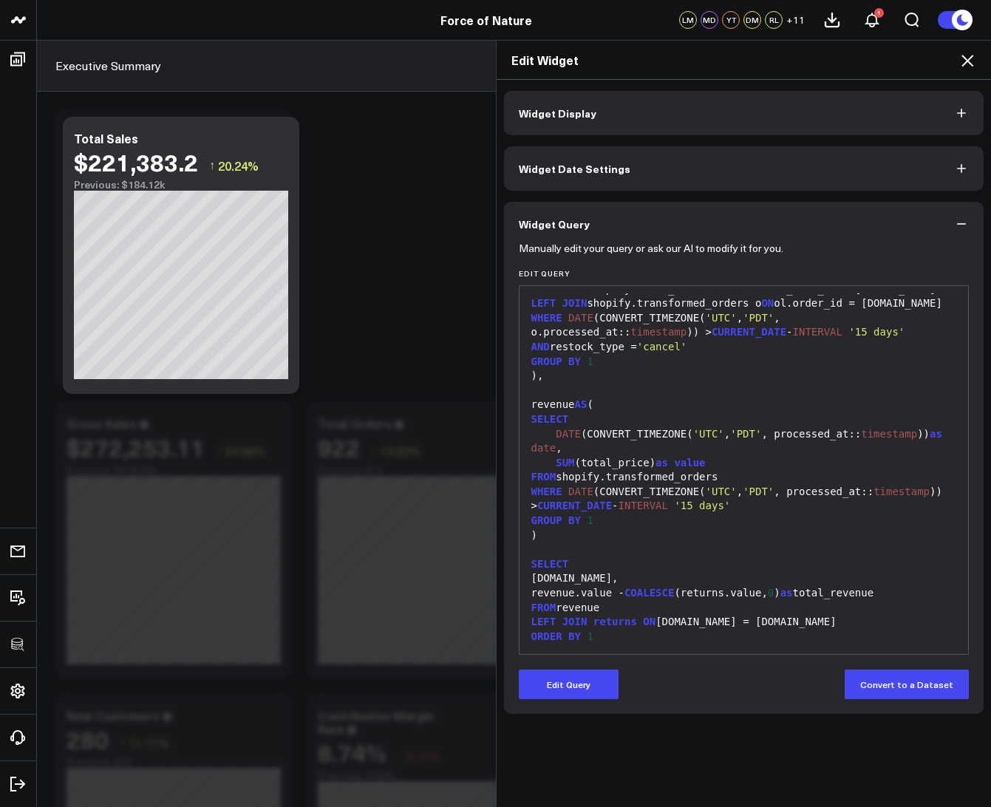
scroll to position [0, 0]
click at [968, 55] on icon at bounding box center [968, 61] width 18 height 18
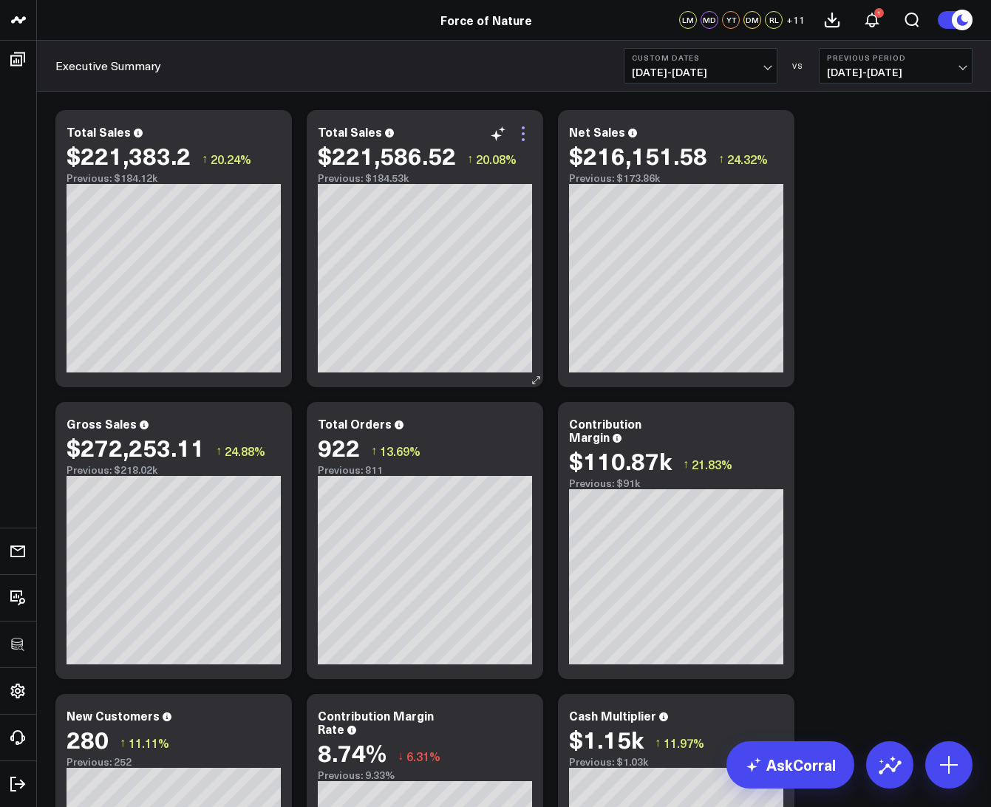
click at [523, 139] on icon at bounding box center [523, 139] width 3 height 3
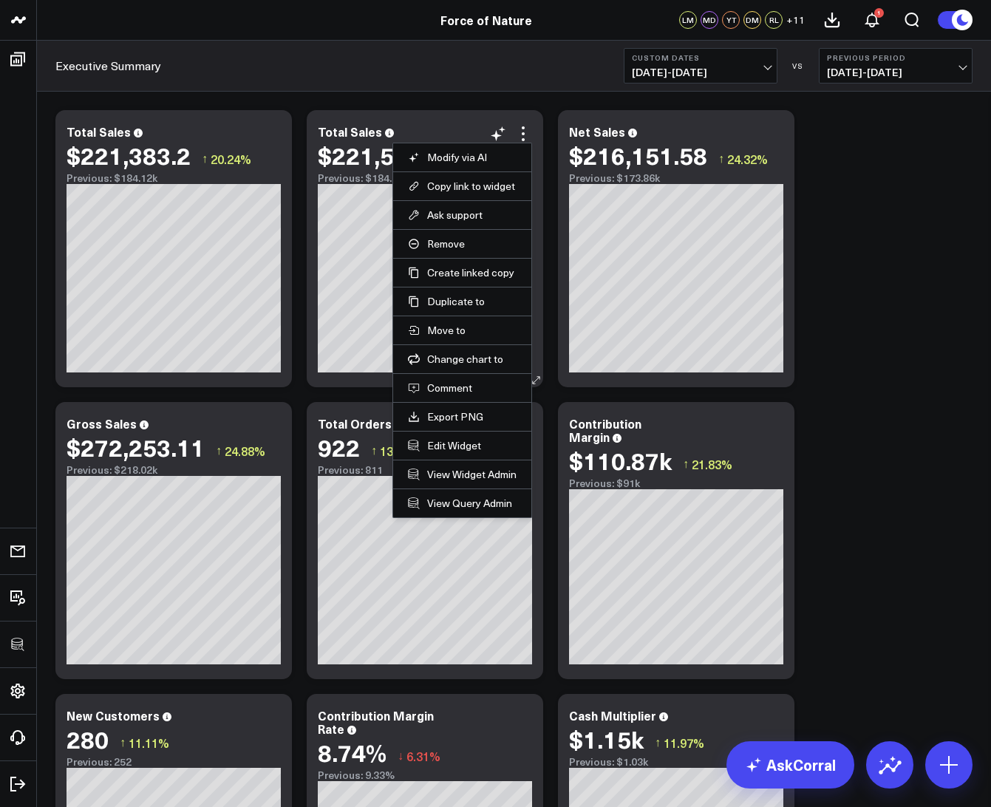
click at [442, 453] on li "Edit Widget" at bounding box center [462, 445] width 138 height 29
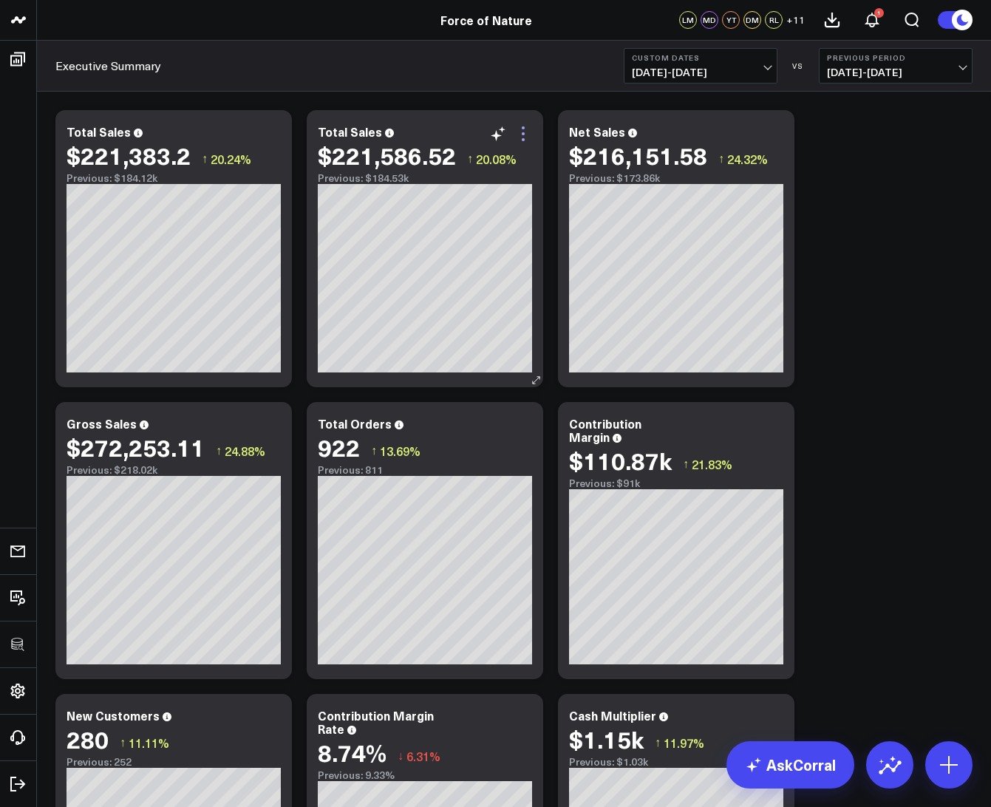
click at [525, 140] on icon at bounding box center [524, 134] width 18 height 18
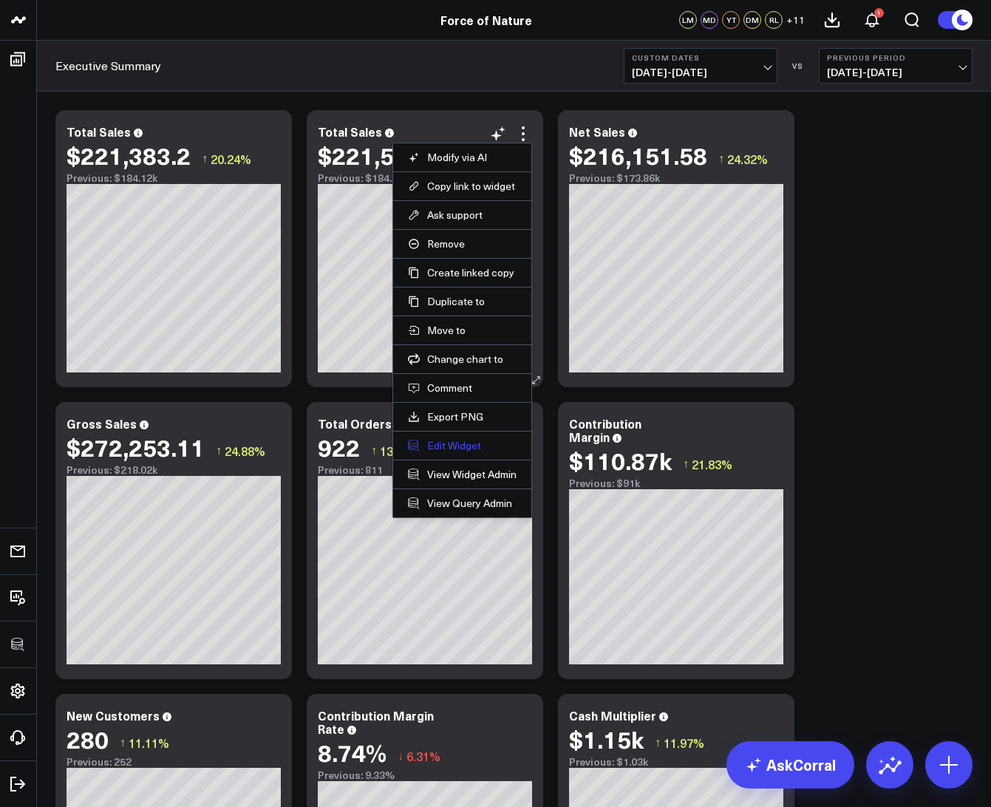
click at [451, 449] on button "Edit Widget" at bounding box center [462, 445] width 109 height 13
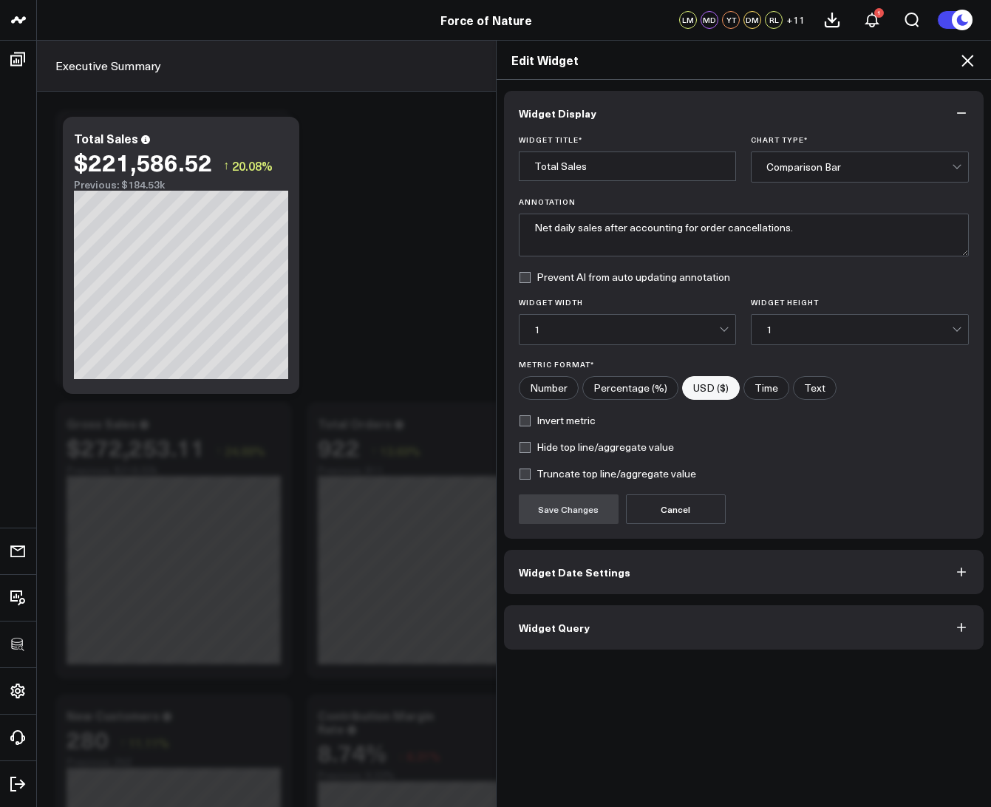
click at [576, 613] on button "Widget Query" at bounding box center [744, 627] width 481 height 44
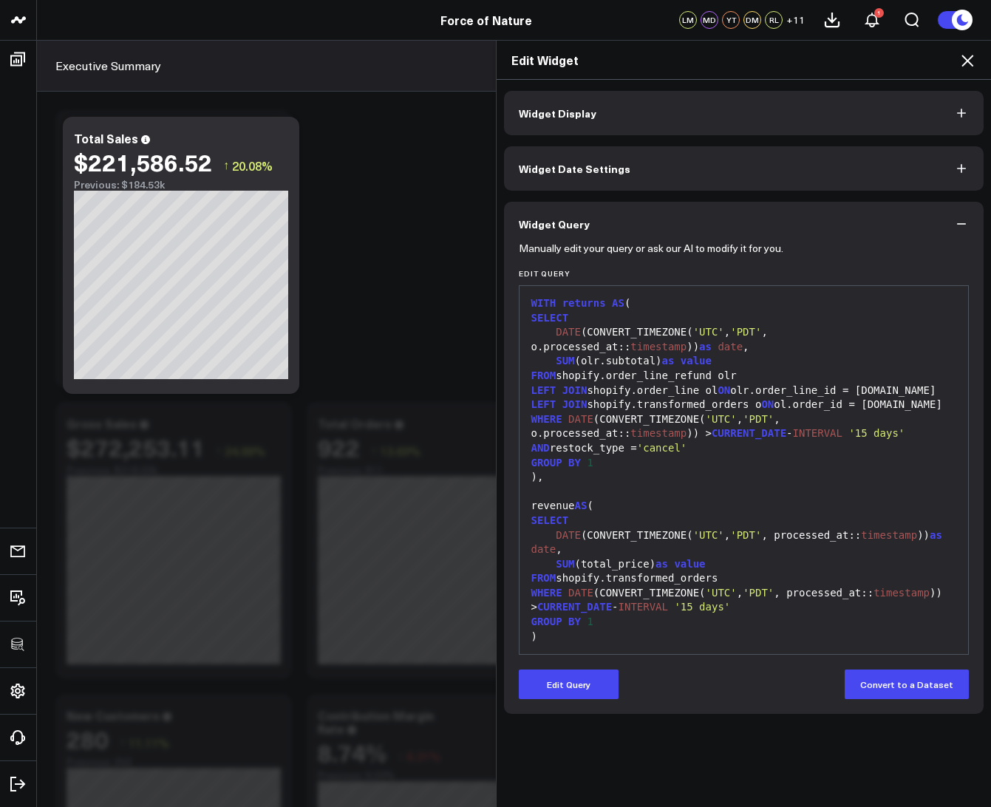
click at [536, 447] on span "AND" at bounding box center [541, 448] width 18 height 12
click at [533, 692] on button "Edit Query" at bounding box center [569, 685] width 100 height 30
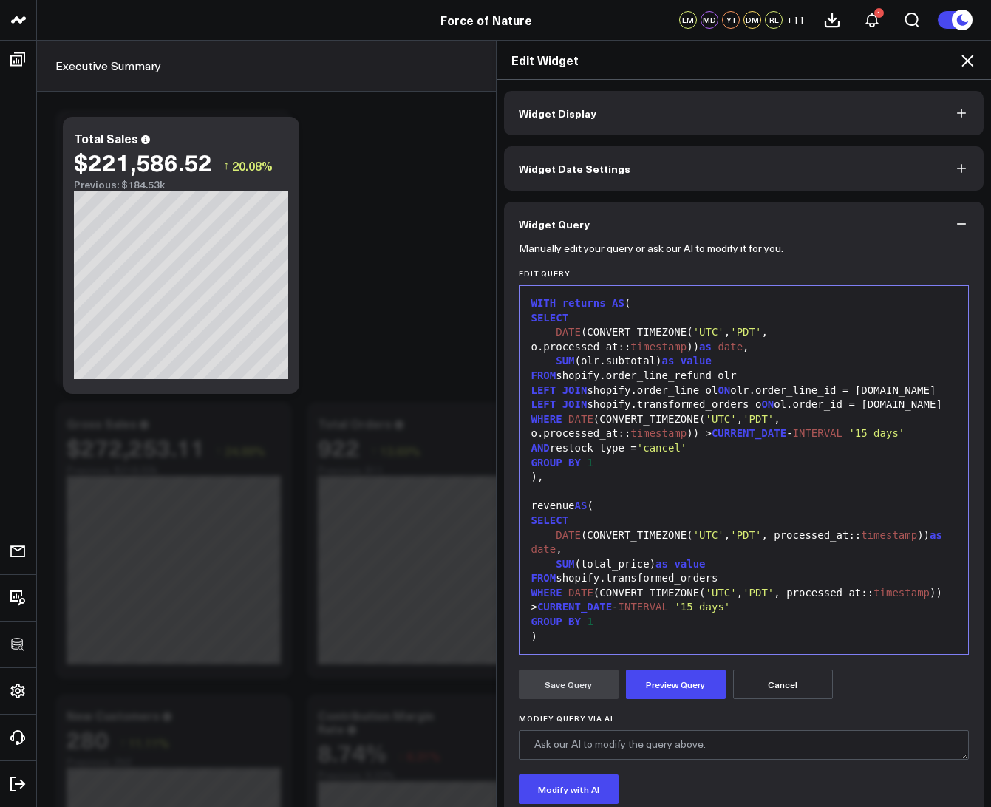
click at [529, 448] on div "WHERE DATE (CONVERT_TIMEZONE( 'UTC' , 'PDT' , o.processed_at:: timestamp )) > C…" at bounding box center [744, 435] width 435 height 44
click at [609, 535] on div "DATE (CONVERT_TIMEZONE( 'UTC' , 'PDT' , processed_at:: timestamp )) as date ," at bounding box center [744, 543] width 435 height 29
click at [927, 435] on div "WHERE DATE (CONVERT_TIMEZONE( 'UTC' , 'PDT' , o.processed_at:: timestamp )) > C…" at bounding box center [744, 435] width 435 height 44
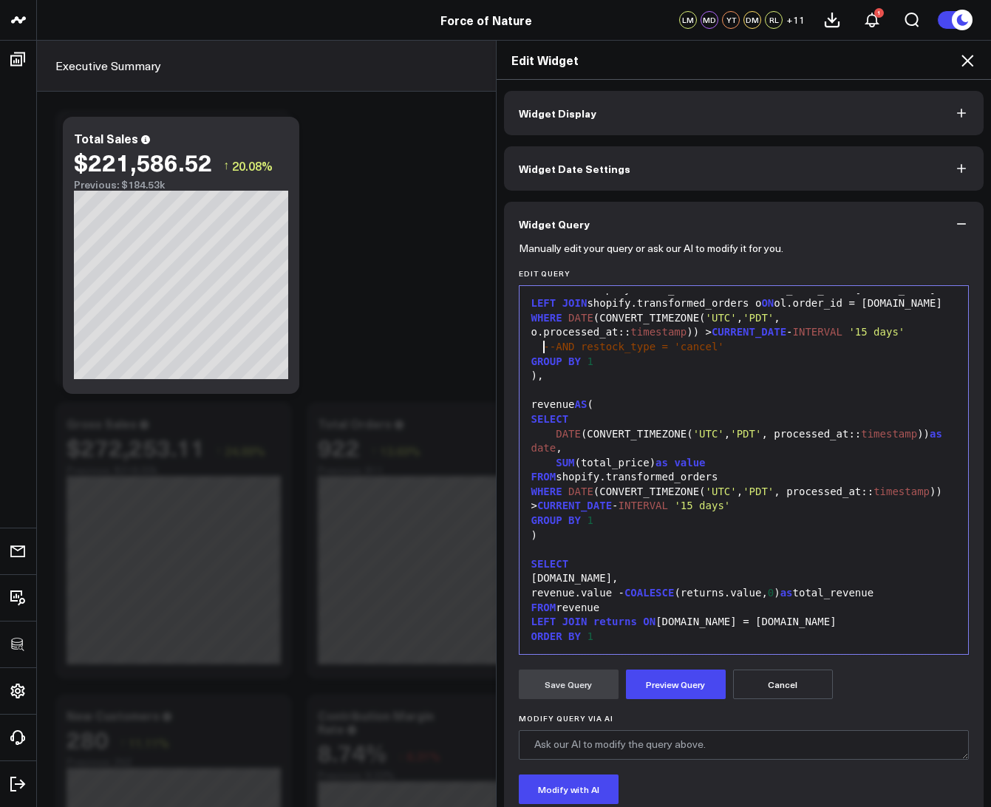
scroll to position [101, 0]
click at [691, 676] on button "Preview Query" at bounding box center [676, 685] width 100 height 30
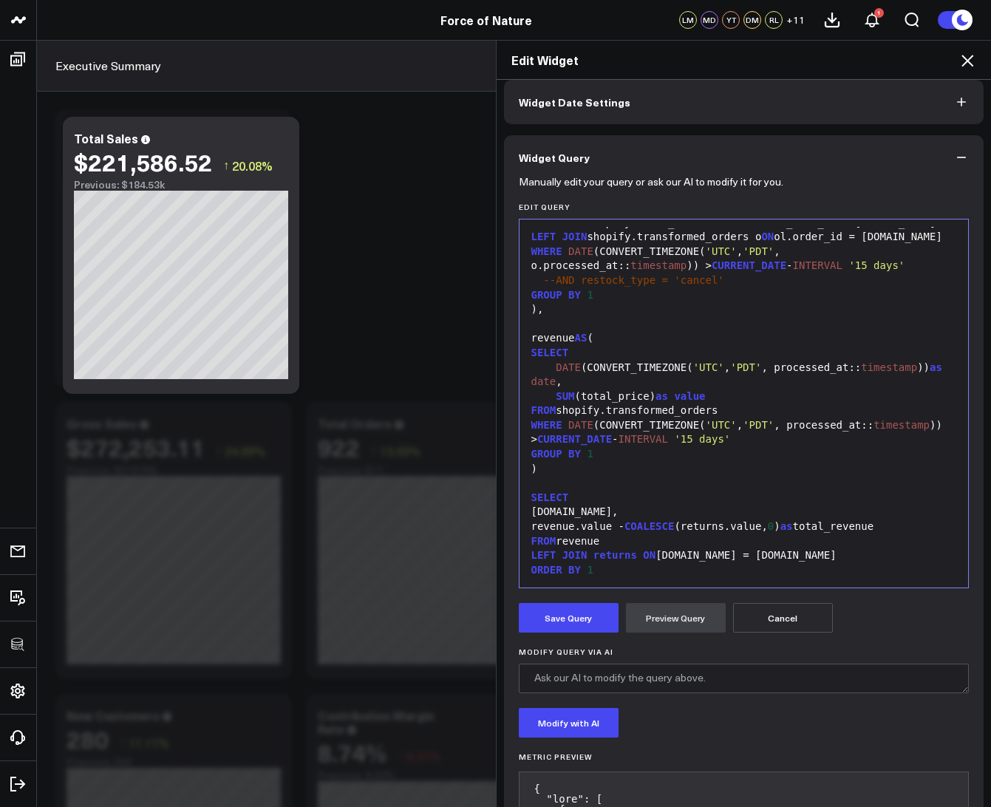
scroll to position [68, 0]
click at [588, 623] on button "Save Query" at bounding box center [569, 617] width 100 height 30
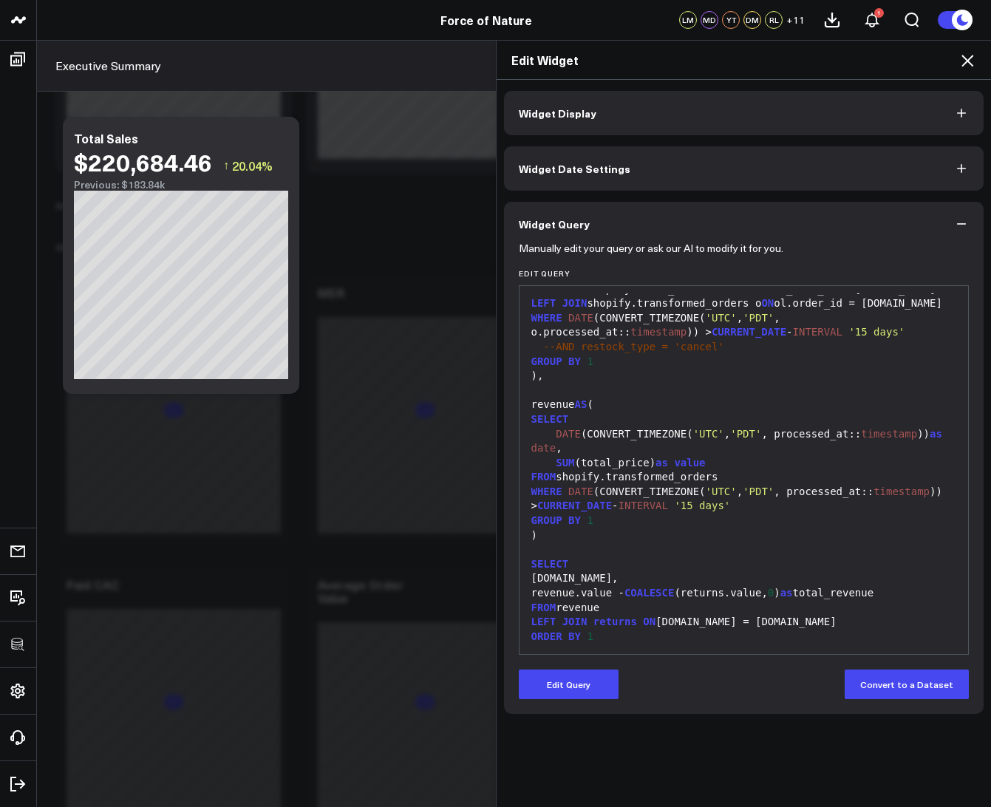
scroll to position [0, 0]
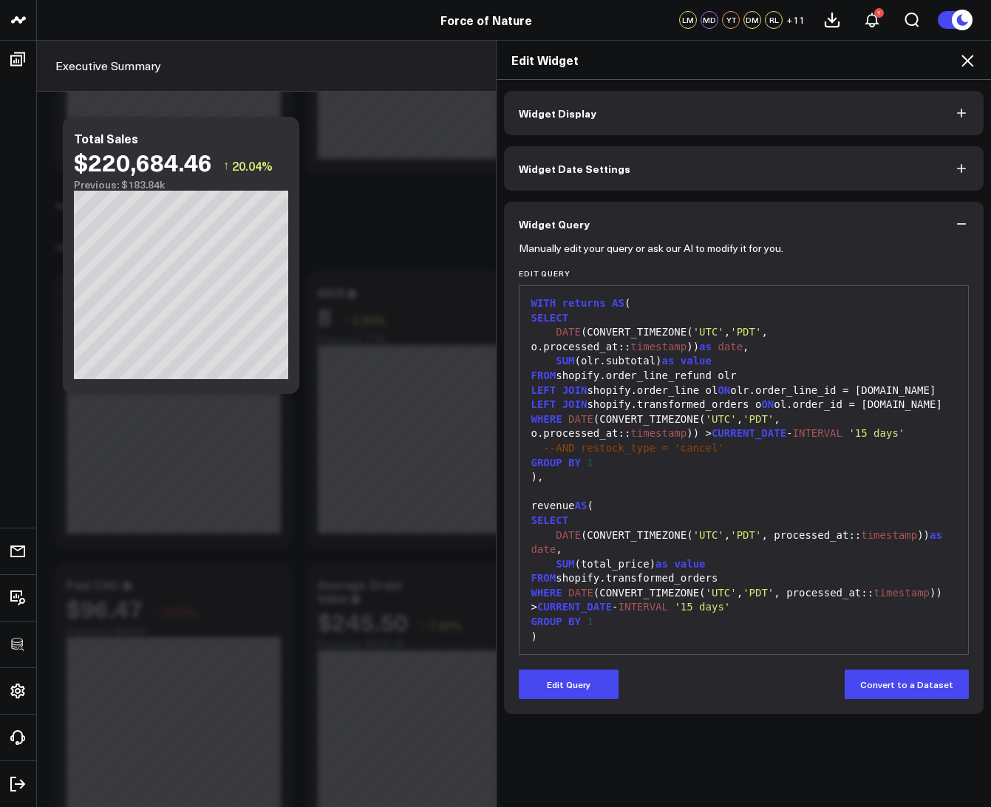
click at [968, 58] on icon at bounding box center [968, 61] width 18 height 18
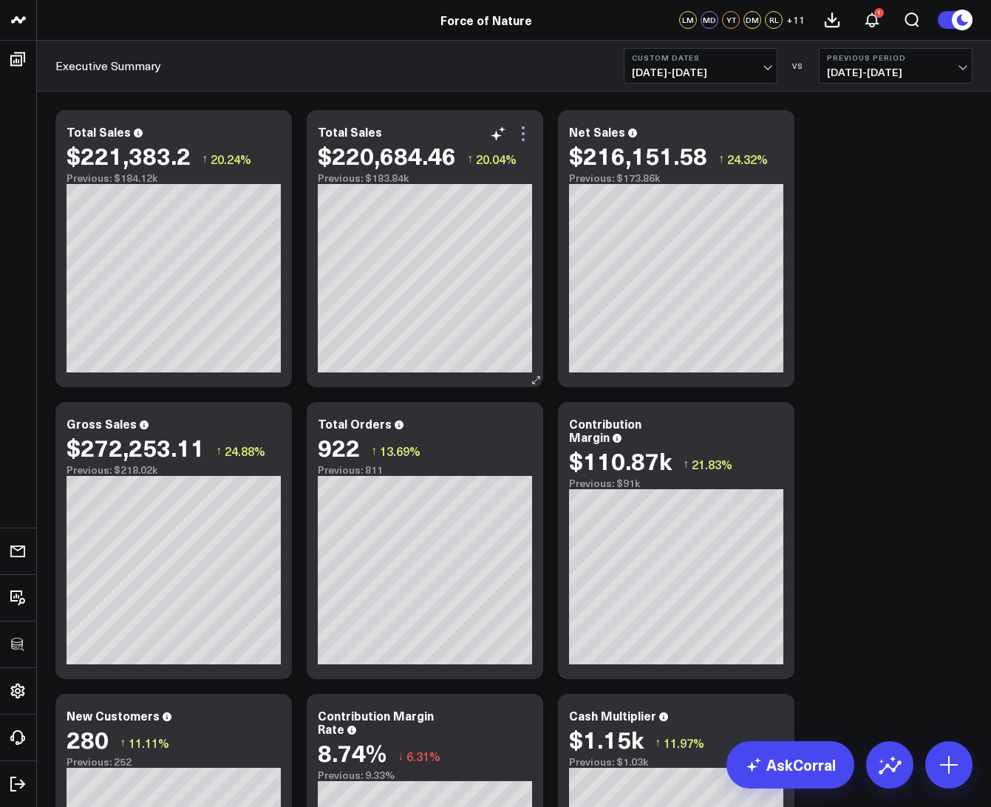
click at [520, 132] on icon at bounding box center [524, 134] width 18 height 18
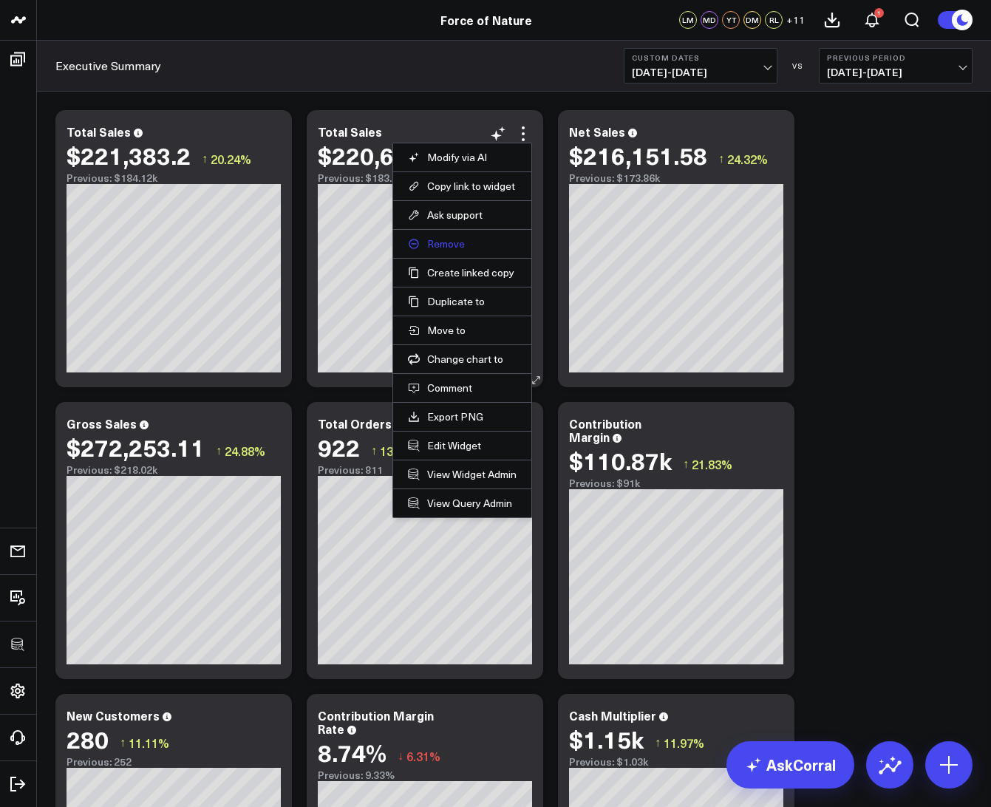
click at [442, 248] on button "Remove" at bounding box center [462, 243] width 109 height 13
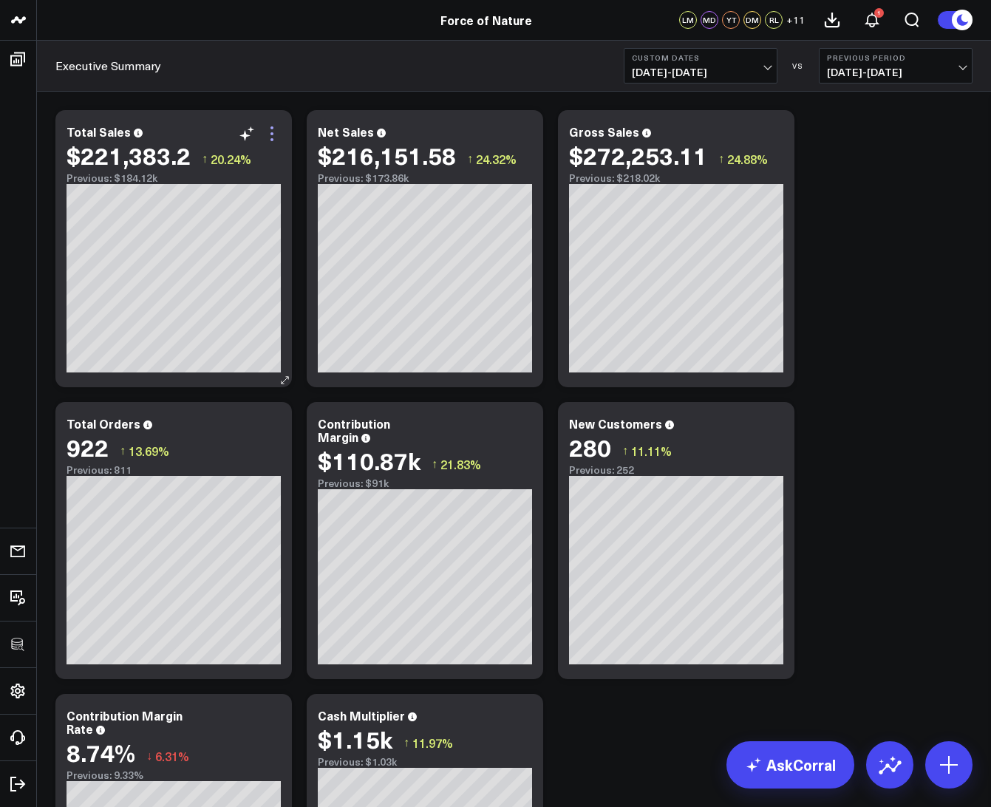
click at [271, 134] on icon at bounding box center [272, 133] width 3 height 3
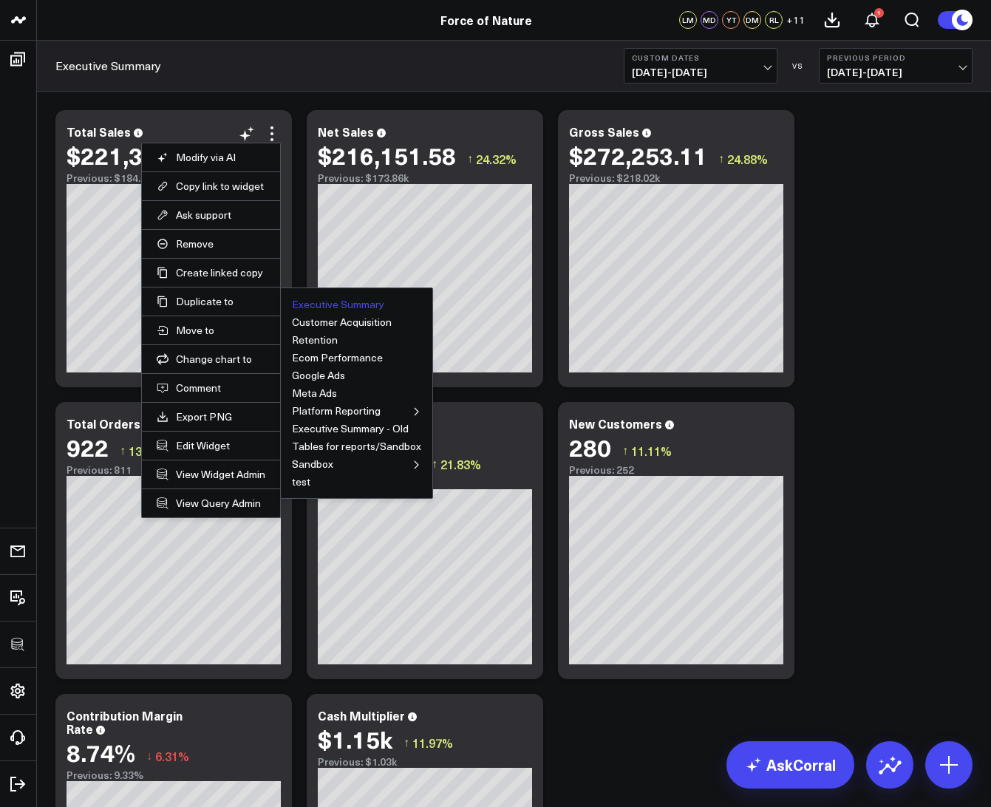
click at [321, 309] on button "Executive Summary" at bounding box center [338, 304] width 92 height 10
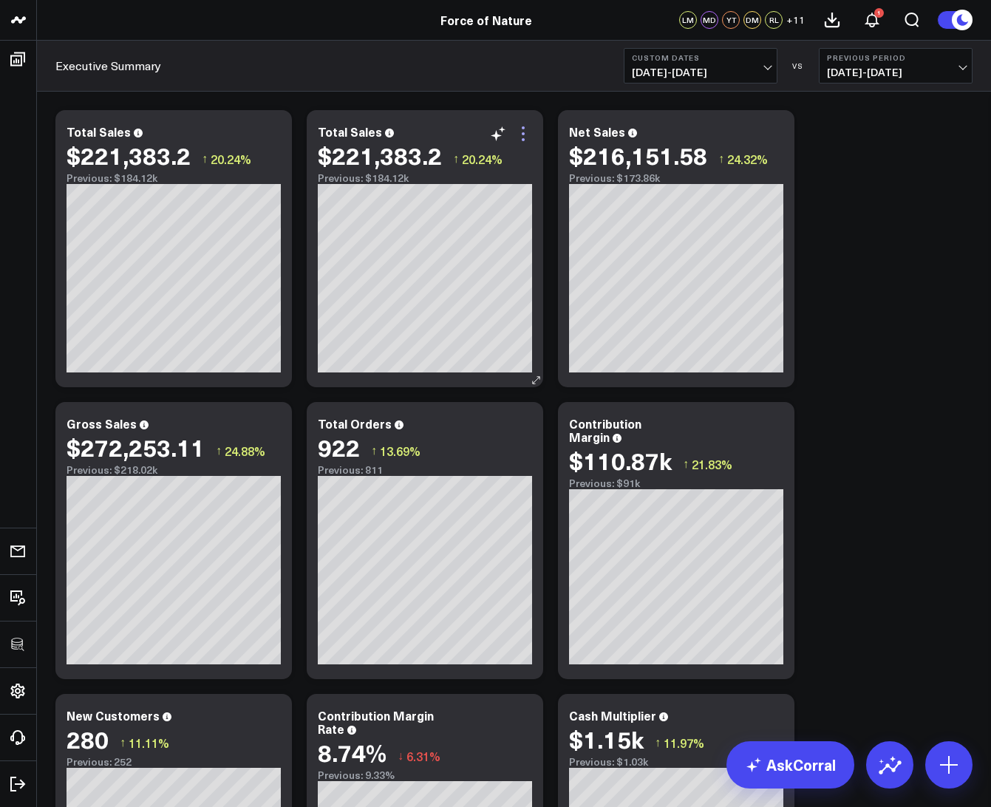
click at [529, 129] on icon at bounding box center [524, 134] width 18 height 18
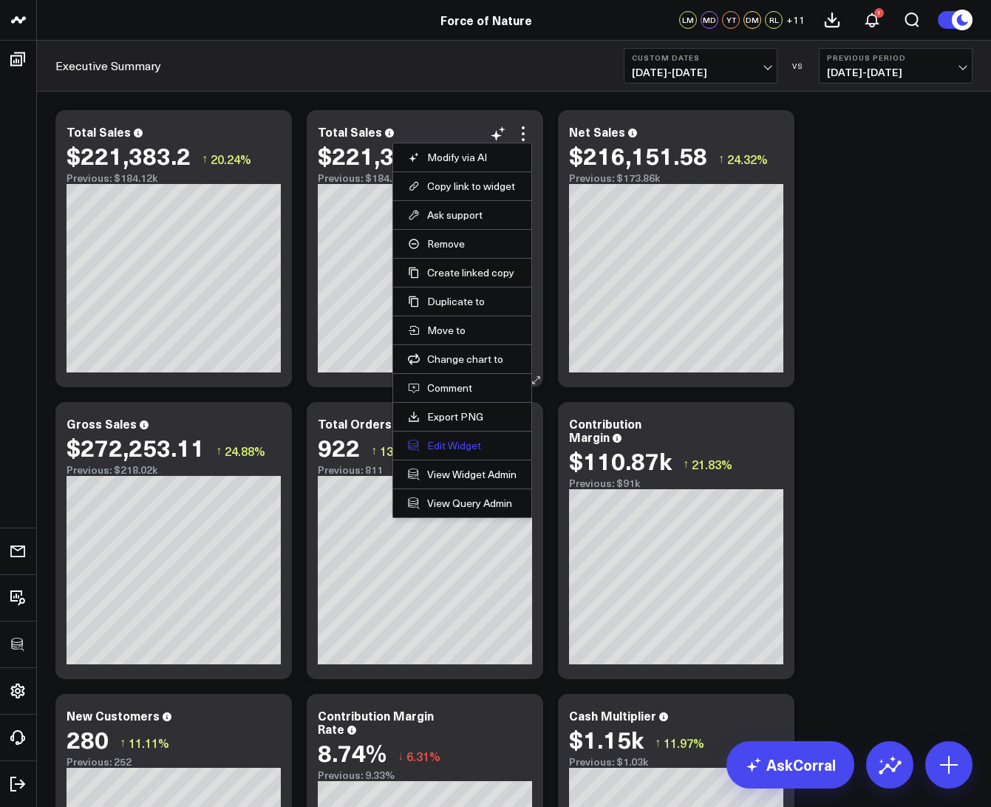
click at [439, 439] on button "Edit Widget" at bounding box center [462, 445] width 109 height 13
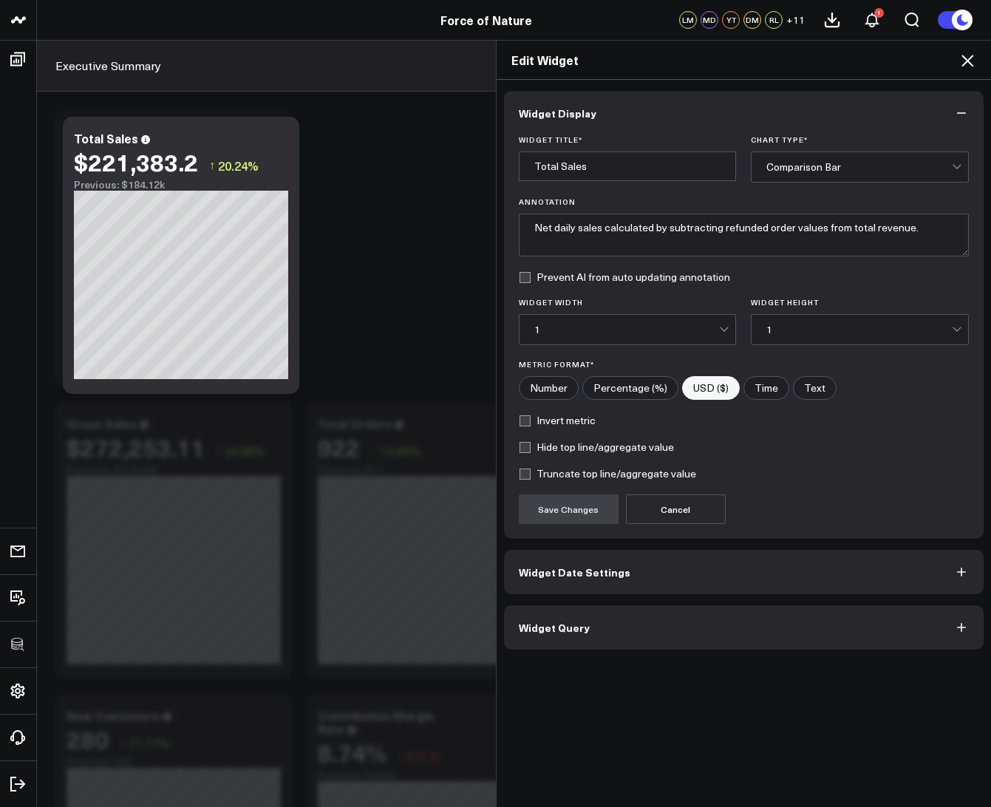
click at [532, 632] on span "Widget Query" at bounding box center [554, 628] width 71 height 12
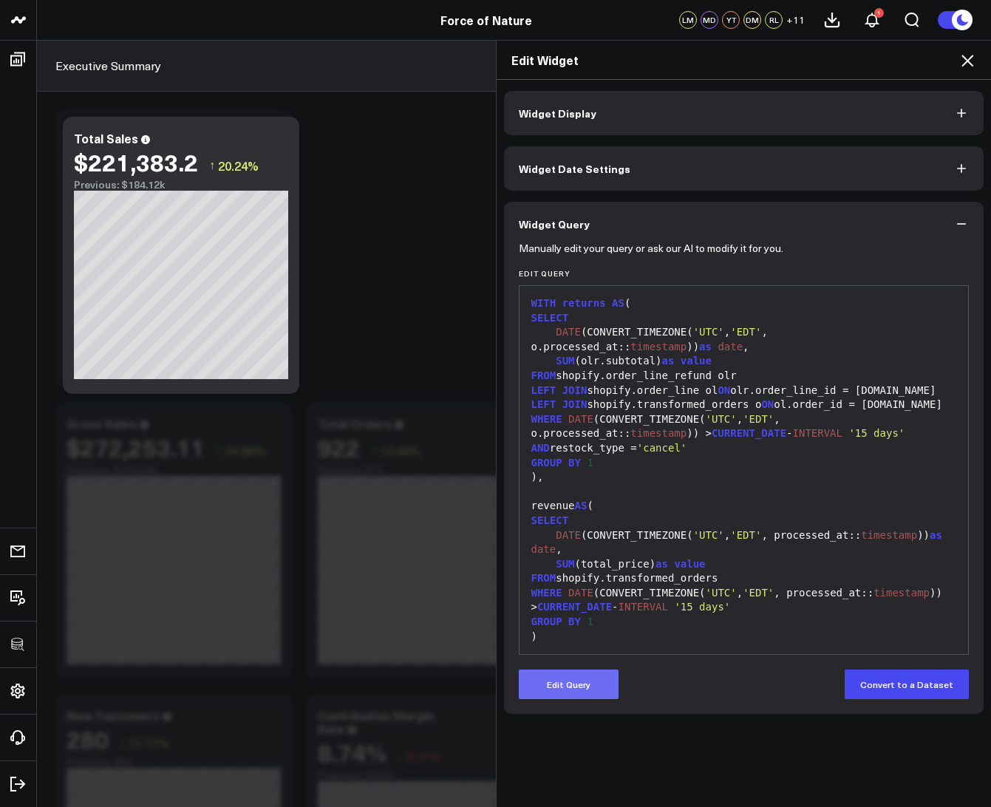
click at [555, 679] on button "Edit Query" at bounding box center [569, 685] width 100 height 30
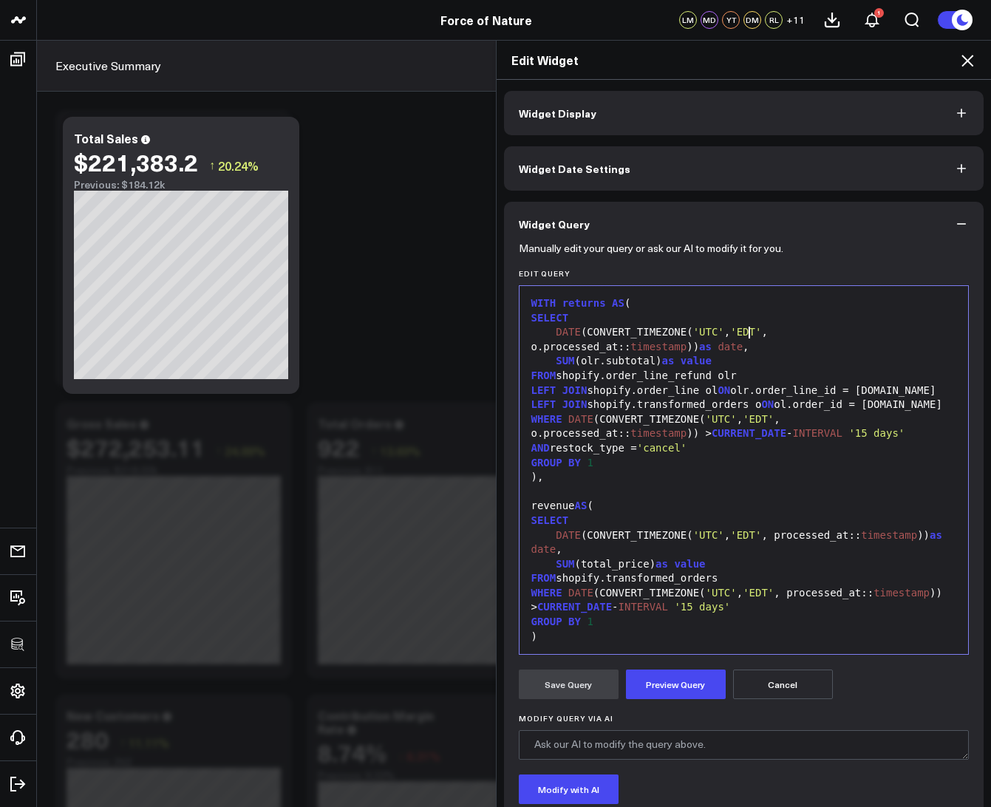
click at [748, 331] on span "'EDT'" at bounding box center [745, 332] width 31 height 12
click at [762, 421] on span "'EDT'" at bounding box center [758, 419] width 31 height 12
click at [750, 537] on span "'EDT'" at bounding box center [745, 535] width 31 height 12
click at [762, 594] on span "'EDT'" at bounding box center [758, 593] width 31 height 12
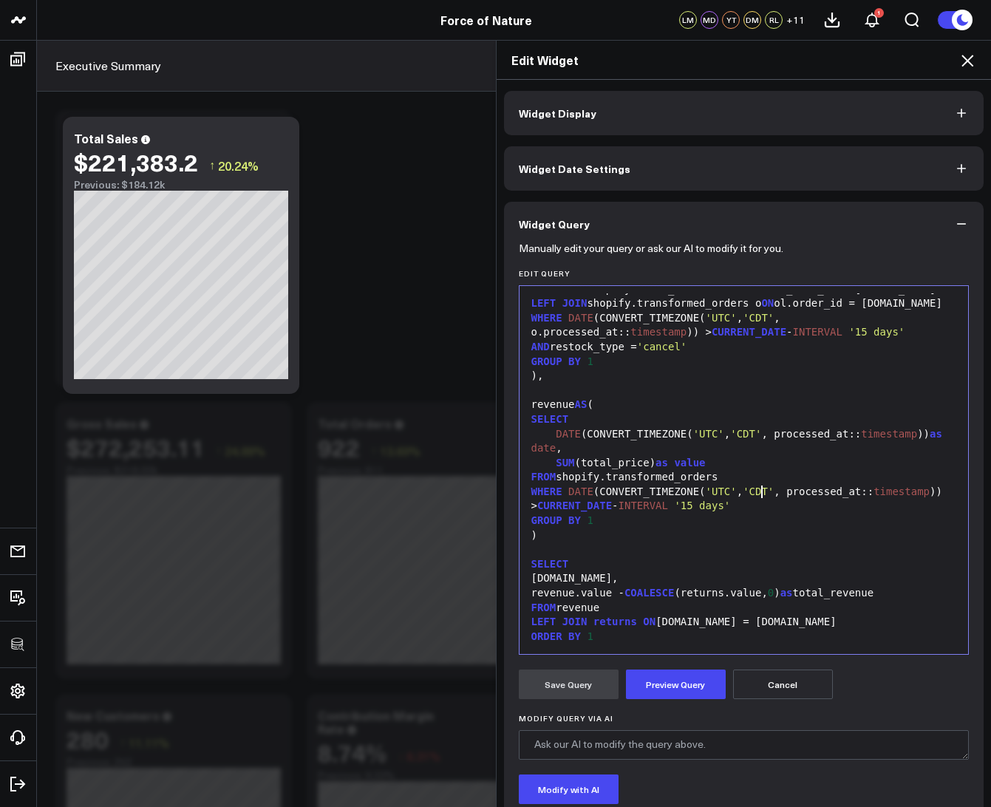
scroll to position [101, 0]
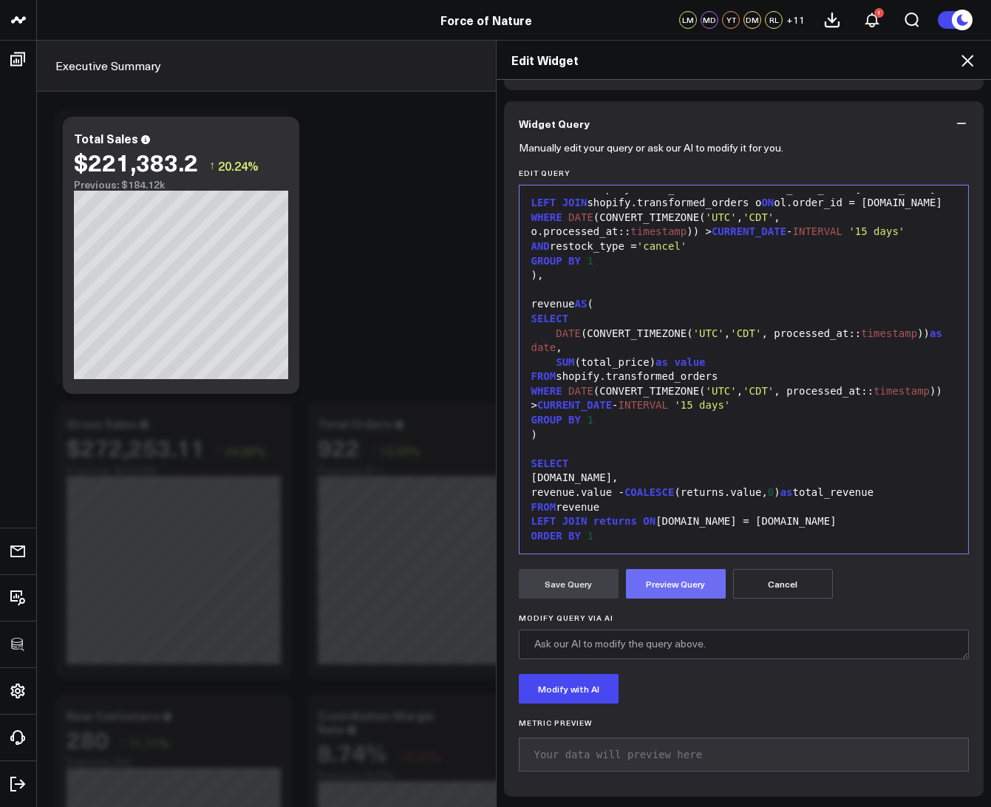
click at [673, 592] on button "Preview Query" at bounding box center [676, 584] width 100 height 30
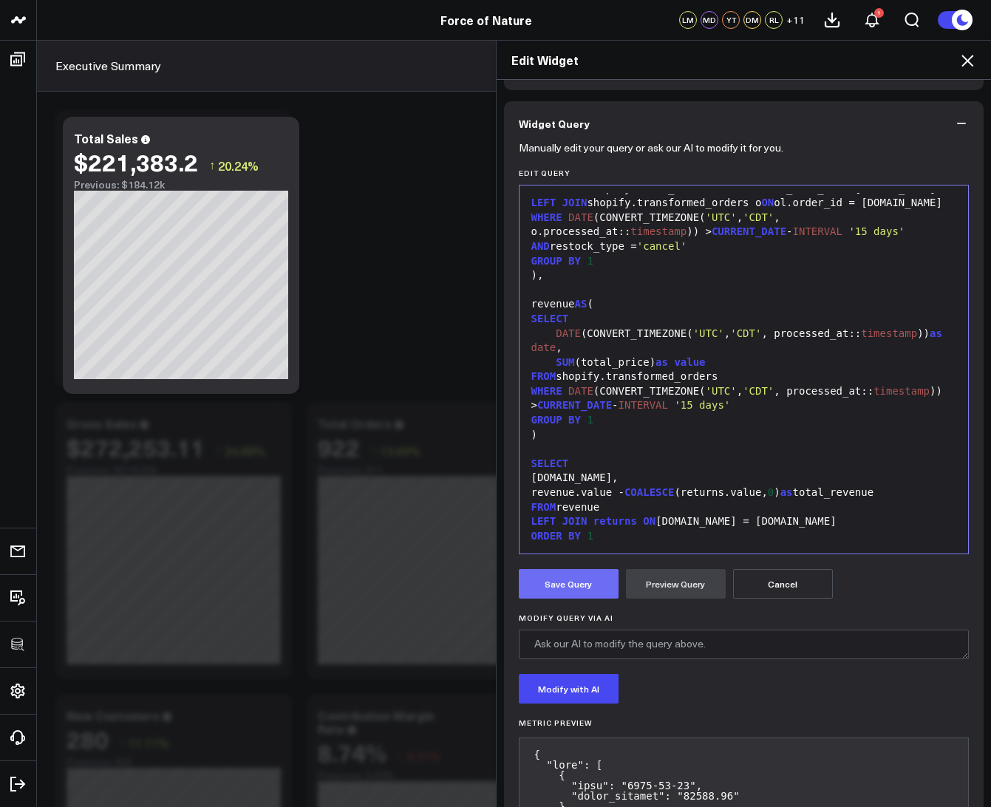
click at [559, 594] on button "Save Query" at bounding box center [569, 584] width 100 height 30
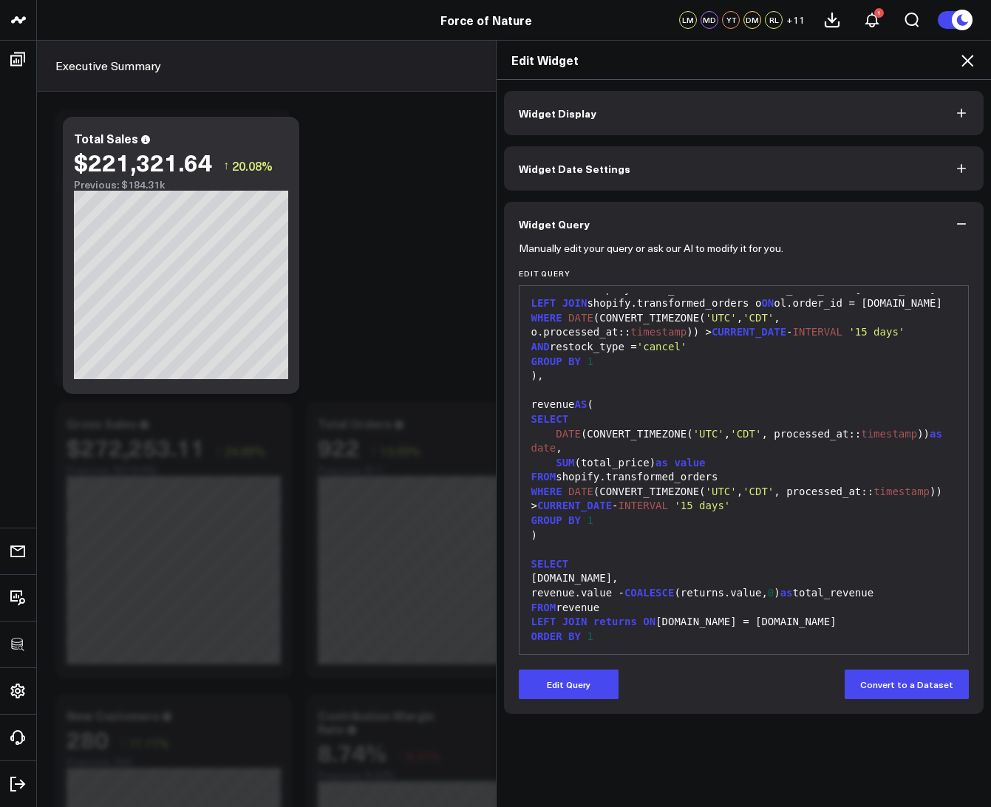
scroll to position [0, 0]
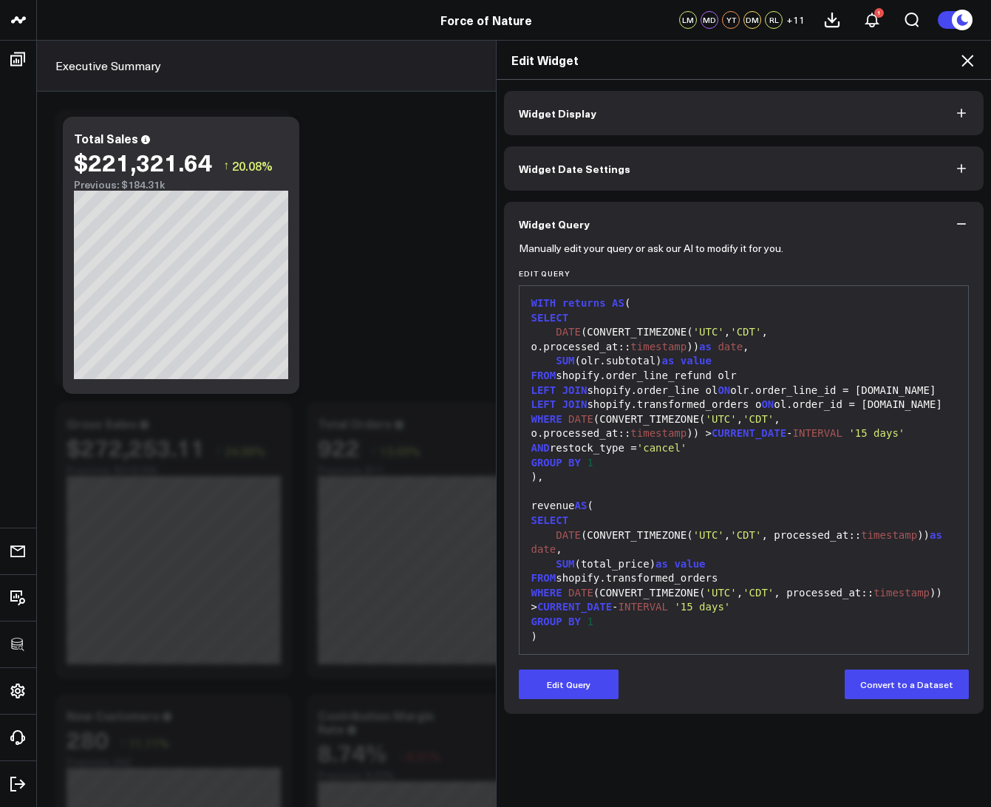
click at [967, 63] on icon at bounding box center [968, 61] width 18 height 18
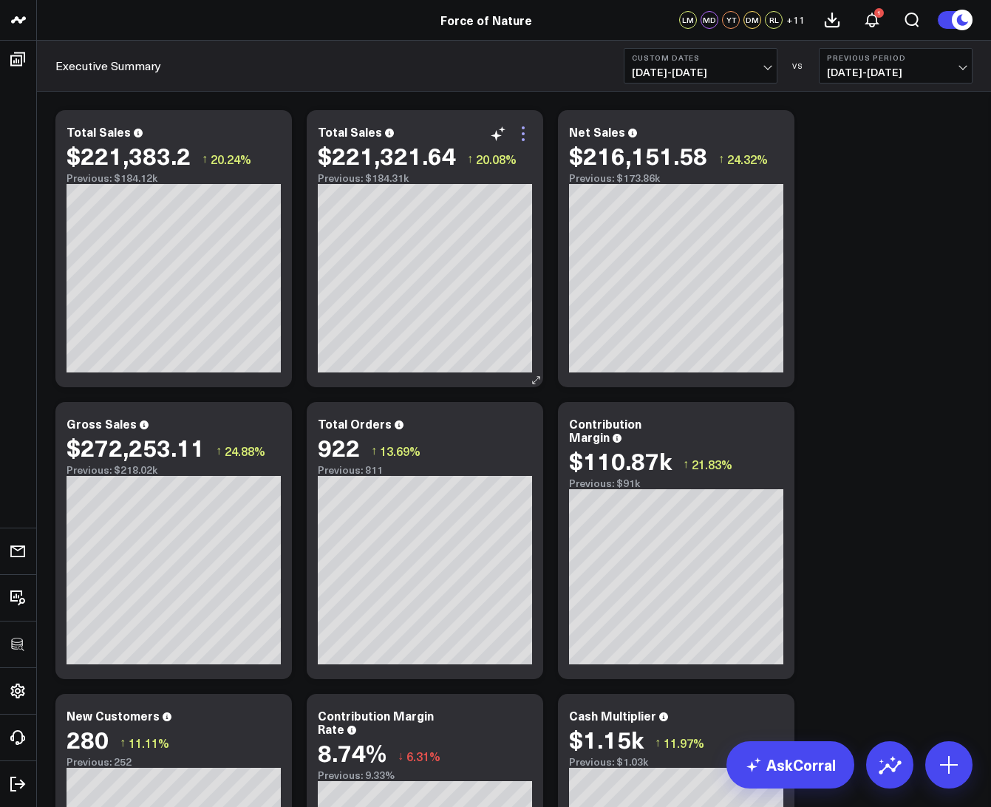
click at [525, 127] on icon at bounding box center [524, 134] width 18 height 18
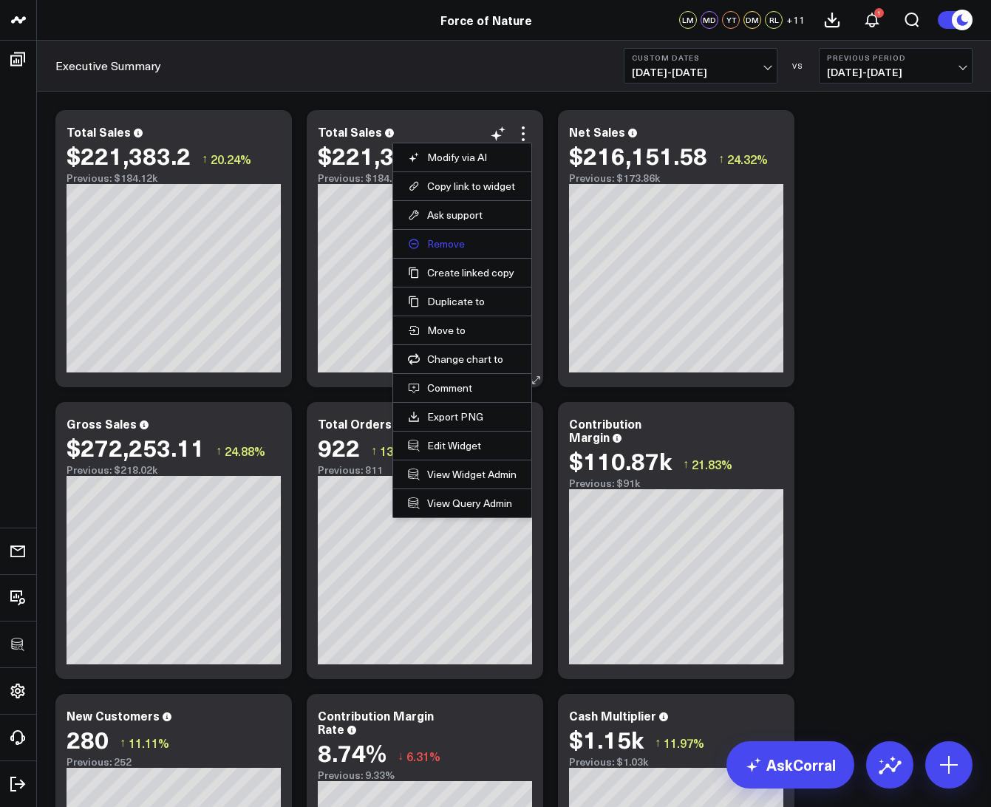
click at [445, 250] on button "Remove" at bounding box center [462, 243] width 109 height 13
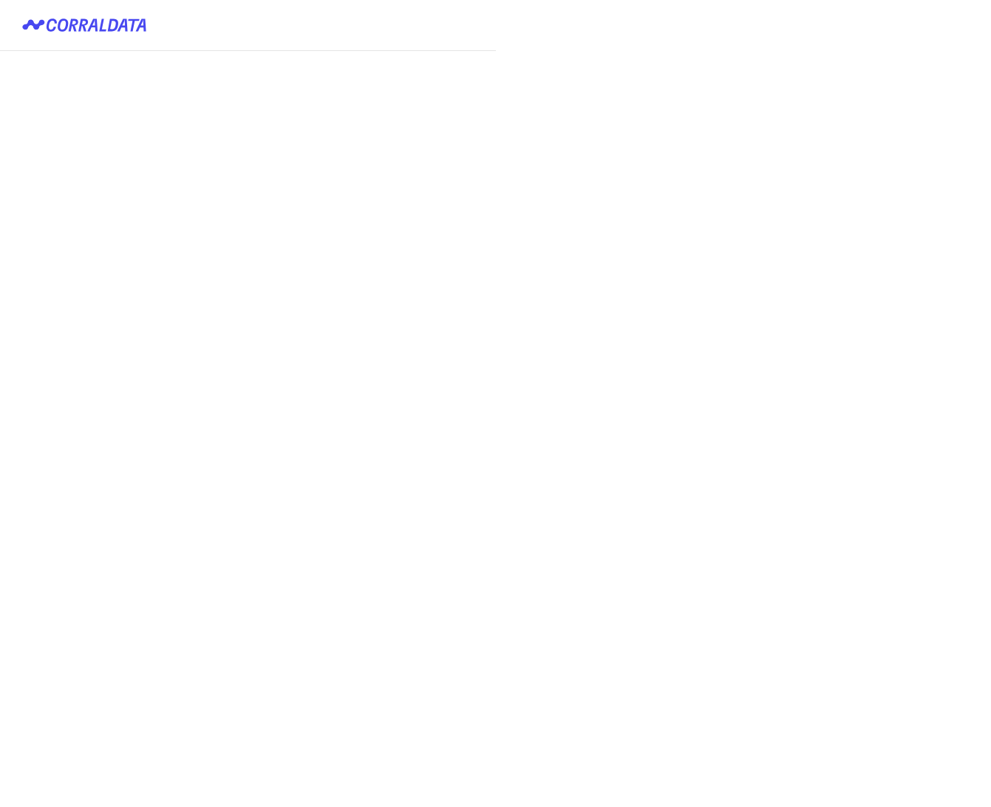
click at [62, 69] on div "Login with keycloak" at bounding box center [248, 403] width 496 height 807
click at [0, 0] on button "Login with keycloak" at bounding box center [0, 0] width 0 height 0
